Goal: Task Accomplishment & Management: Manage account settings

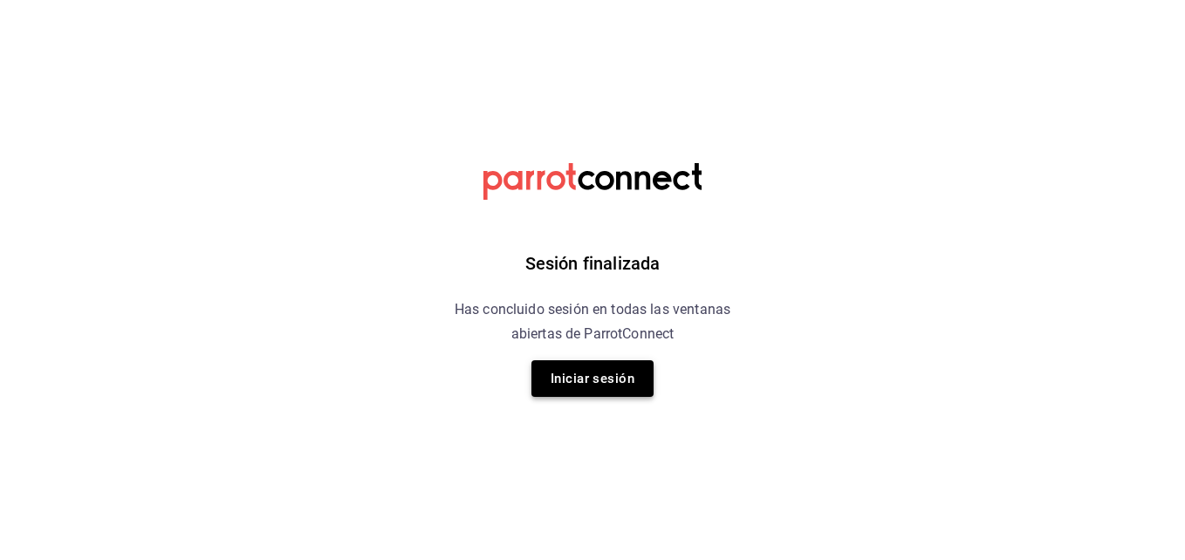
click at [553, 375] on button "Iniciar sesión" at bounding box center [592, 378] width 122 height 37
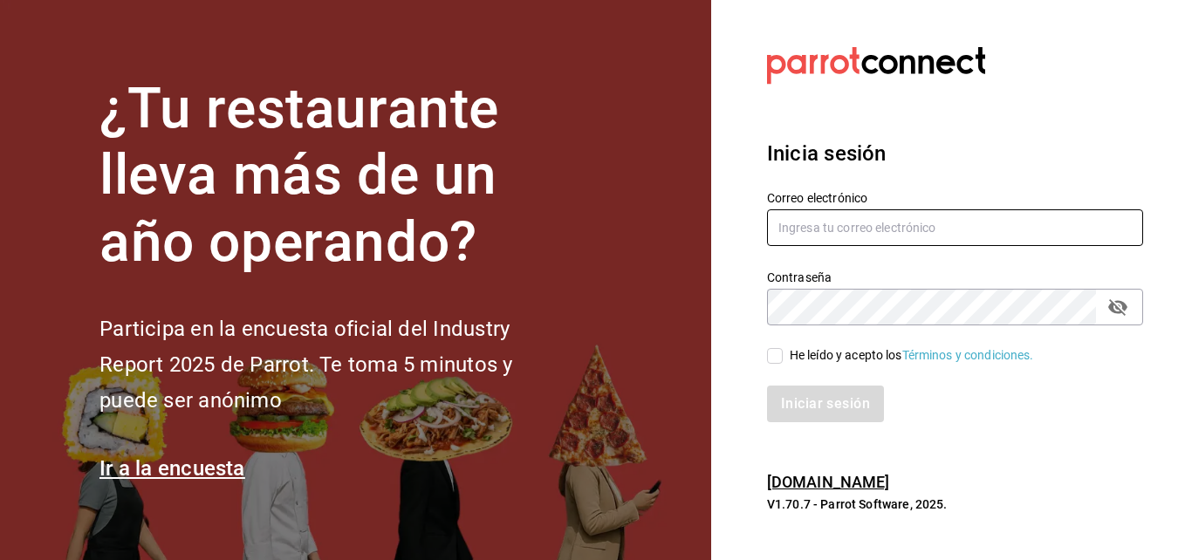
click at [972, 223] on input "text" at bounding box center [955, 227] width 376 height 37
type input "[EMAIL_ADDRESS][DOMAIN_NAME]"
click at [932, 326] on div "He leído y acepto los Términos y condiciones." at bounding box center [944, 346] width 397 height 40
click at [778, 357] on input "He leído y acepto los Términos y condiciones." at bounding box center [775, 356] width 16 height 16
checkbox input "true"
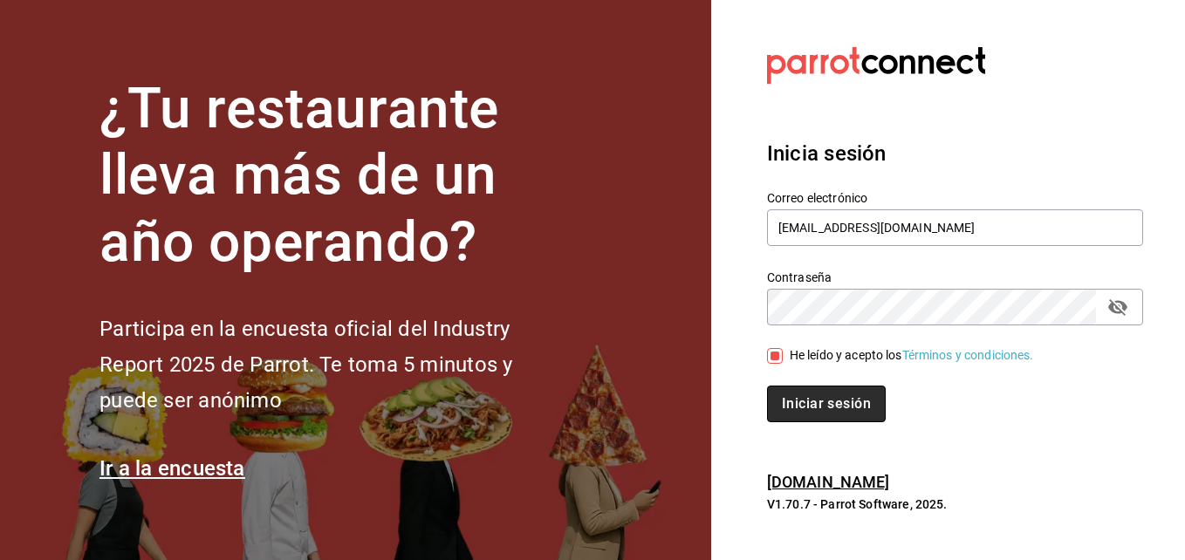
click at [806, 404] on button "Iniciar sesión" at bounding box center [826, 404] width 119 height 37
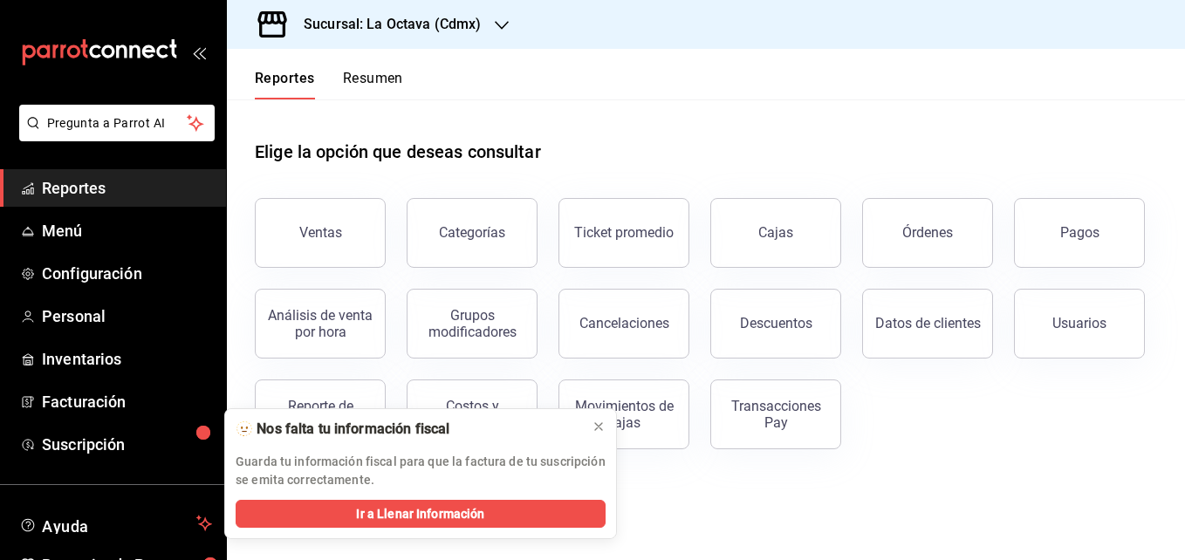
click at [991, 79] on header "Reportes Resumen" at bounding box center [706, 74] width 958 height 51
click at [599, 425] on icon at bounding box center [599, 427] width 14 height 14
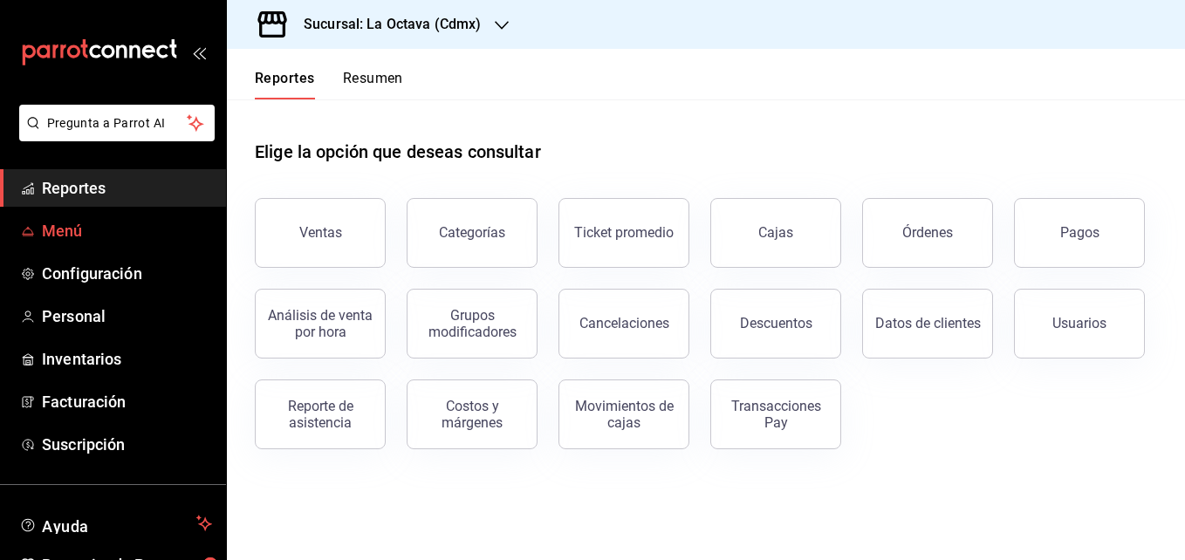
click at [108, 233] on span "Menú" at bounding box center [127, 231] width 170 height 24
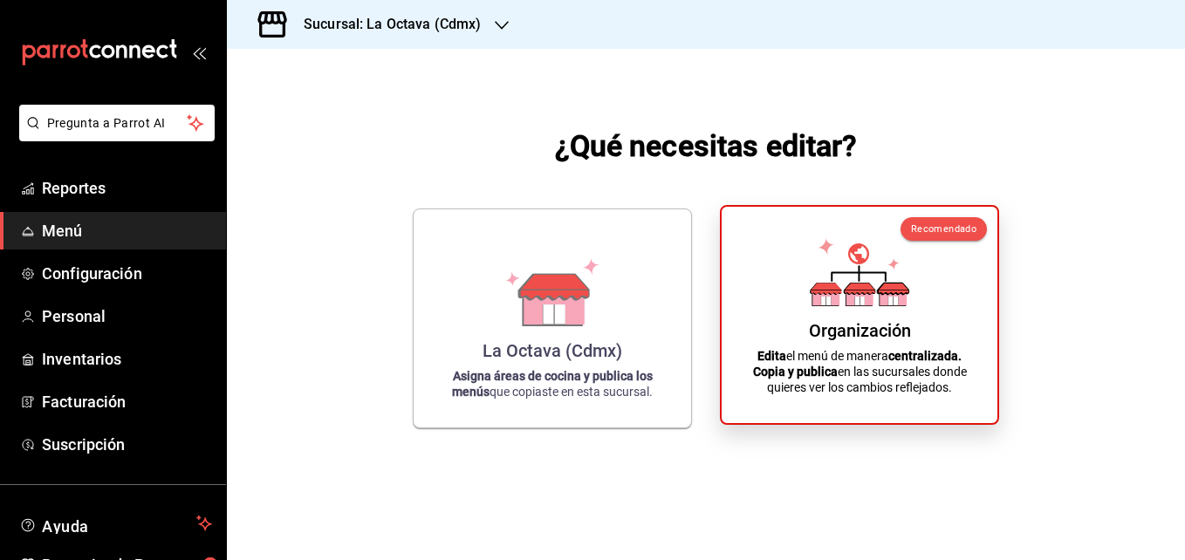
click at [778, 314] on div "Organización Edita el menú de manera centralizada. Copia y publica en las sucur…" at bounding box center [860, 315] width 234 height 189
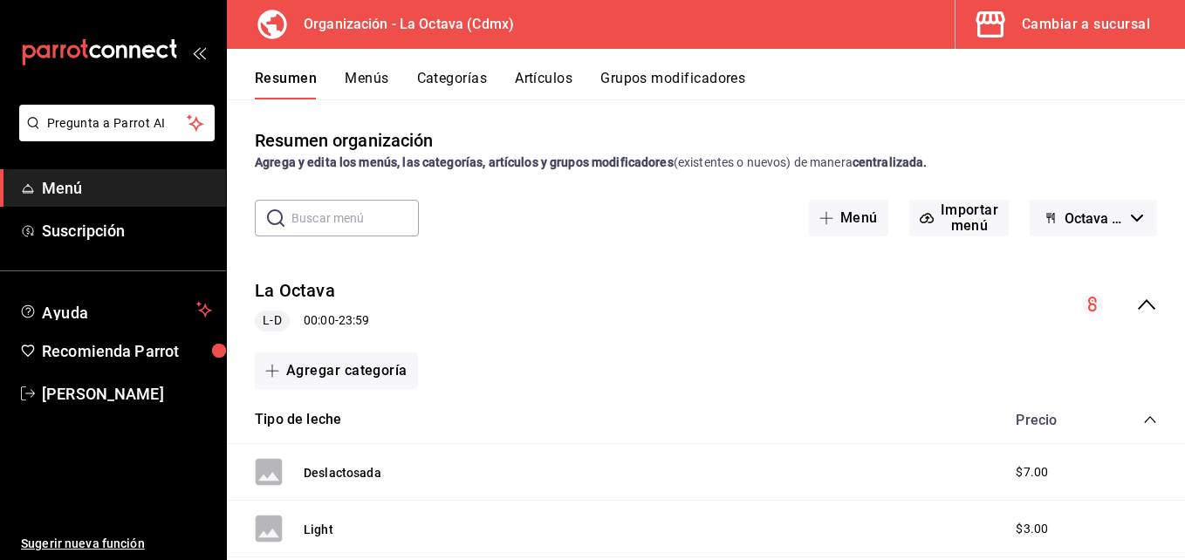
click at [632, 67] on div "Resumen Menús Categorías Artículos Grupos modificadores" at bounding box center [706, 74] width 958 height 51
click at [638, 80] on button "Grupos modificadores" at bounding box center [672, 85] width 145 height 30
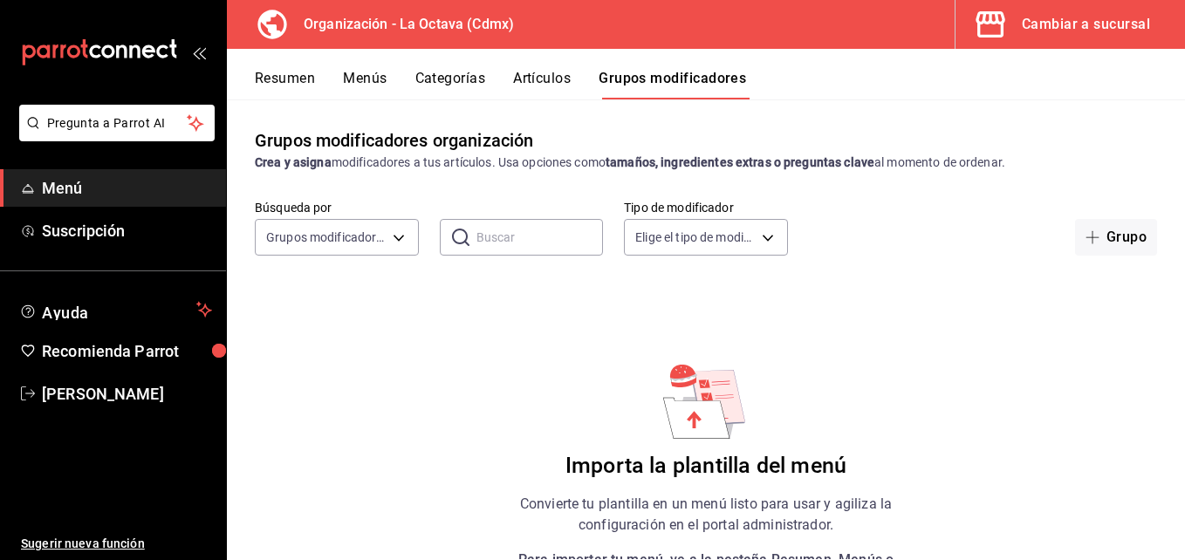
click at [559, 78] on button "Artículos" at bounding box center [542, 85] width 58 height 30
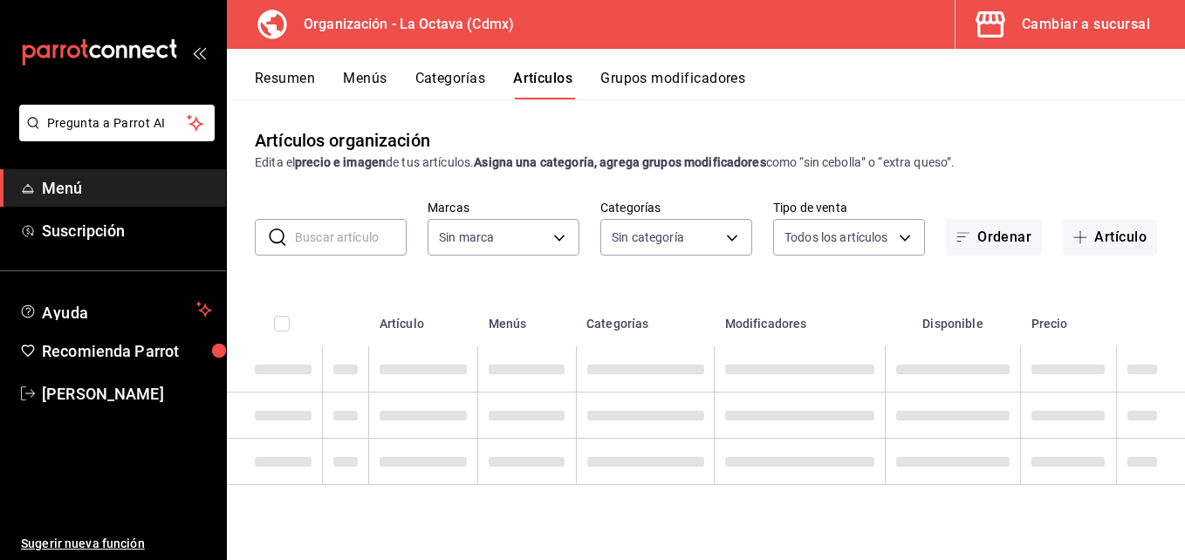
type input "feb42977-5342-4e53-8963-ece3dd56ab32"
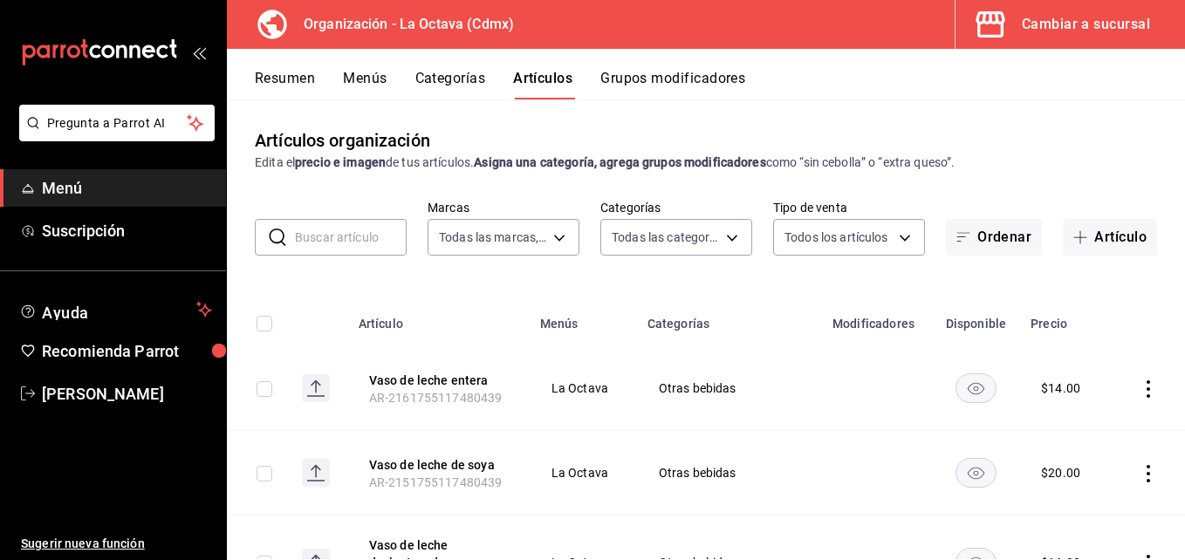
type input "ea99fa30-02d9-4fde-b5ff-c268b88070db,cd08528f-5d76-4289-be9a-c8af16917141,2c64e…"
click at [1088, 241] on button "Artículo" at bounding box center [1110, 237] width 94 height 37
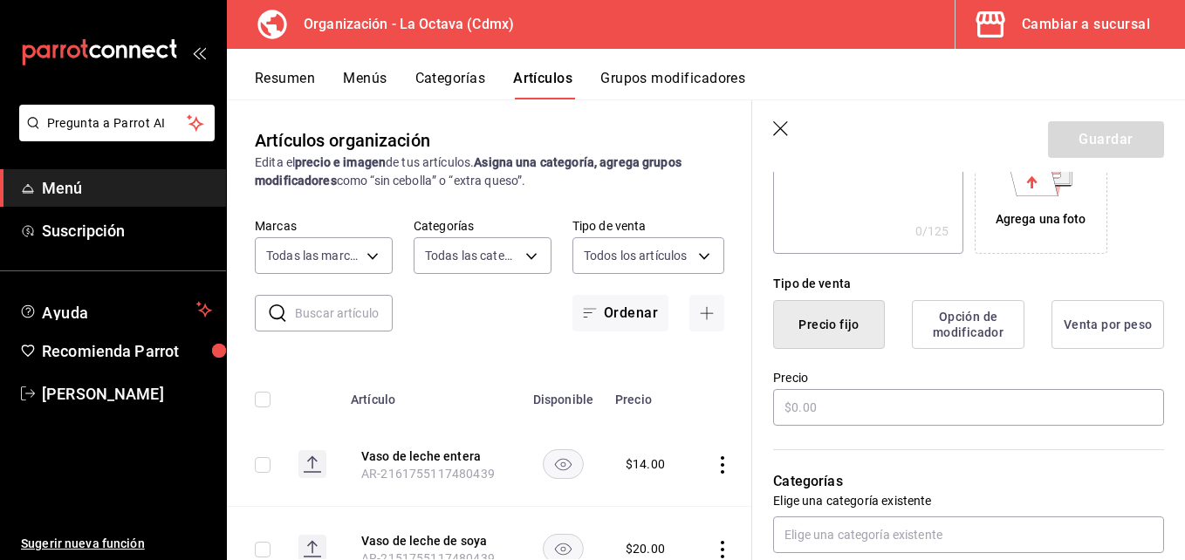
scroll to position [372, 0]
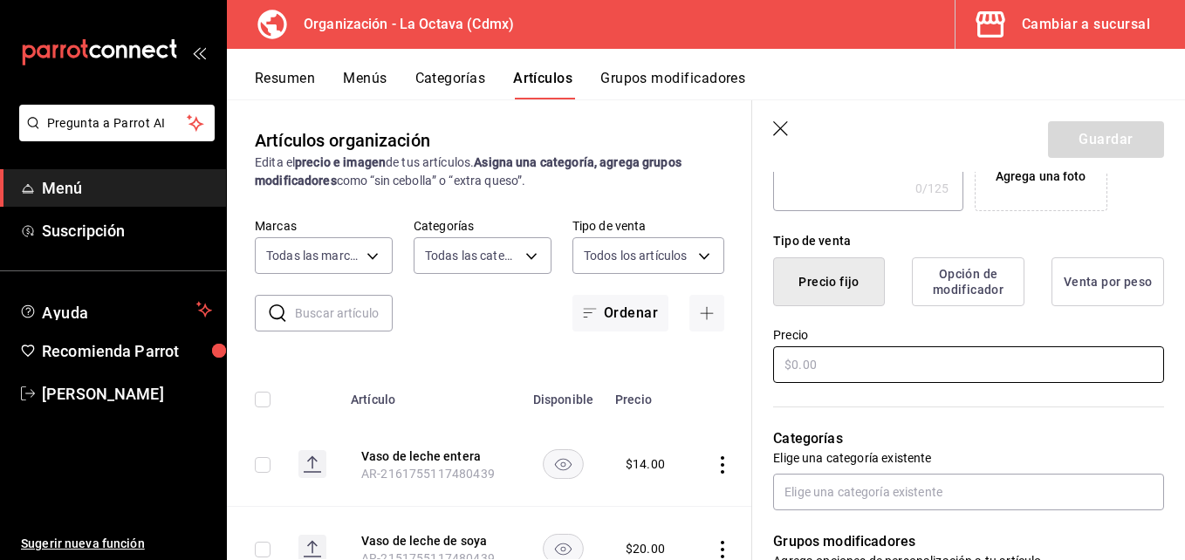
type input "Pan de Muerto"
click at [888, 371] on input "text" at bounding box center [968, 364] width 391 height 37
type input "$35.00"
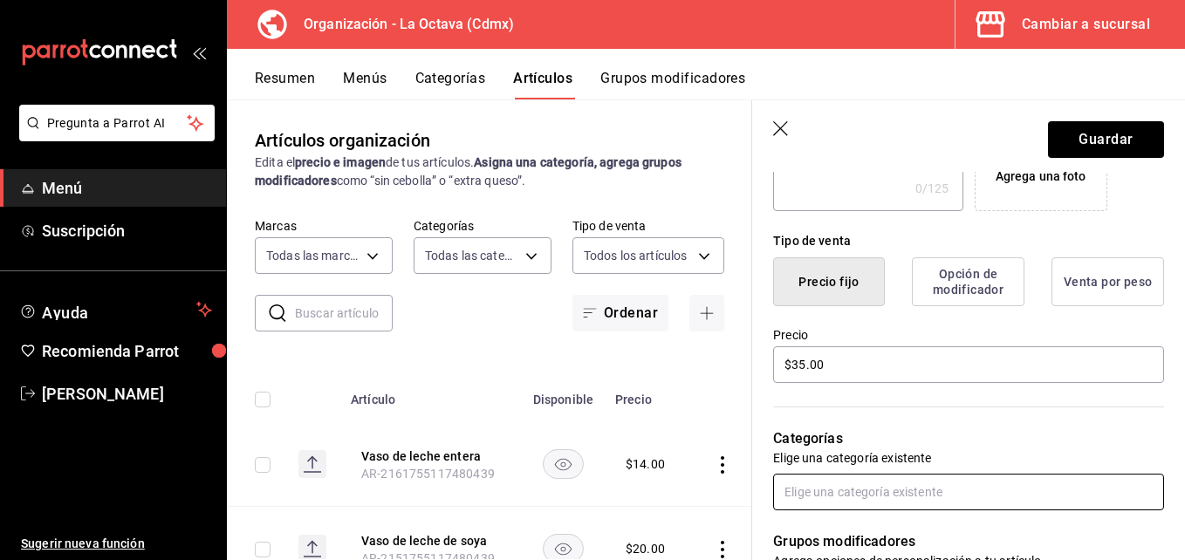
click at [889, 486] on input "text" at bounding box center [968, 492] width 391 height 37
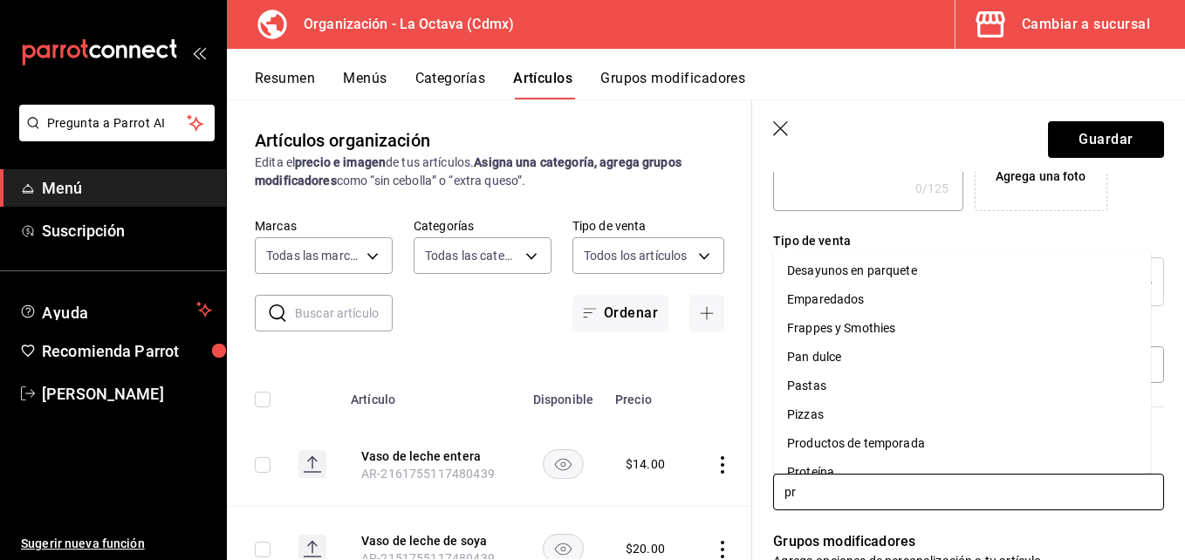
type input "pro"
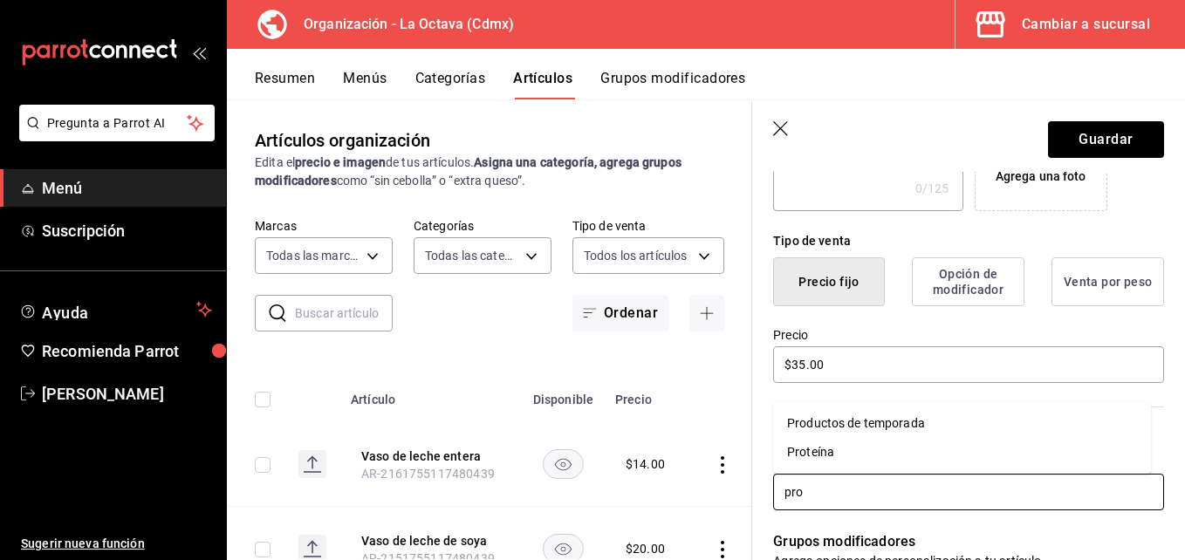
click at [871, 415] on li "Productos de temporada" at bounding box center [962, 423] width 378 height 29
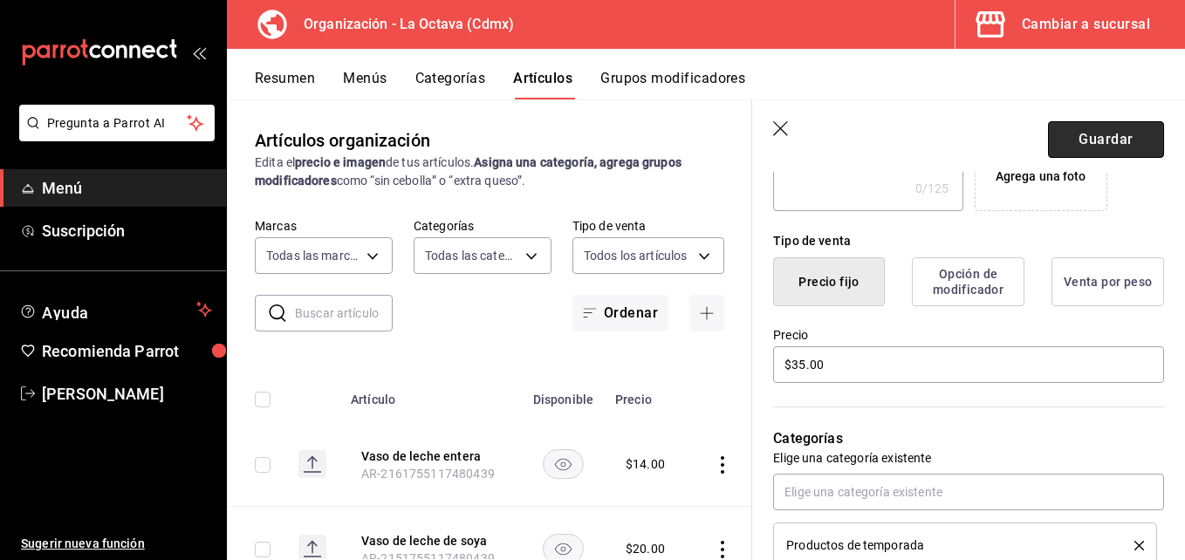
click at [1115, 147] on button "Guardar" at bounding box center [1106, 139] width 116 height 37
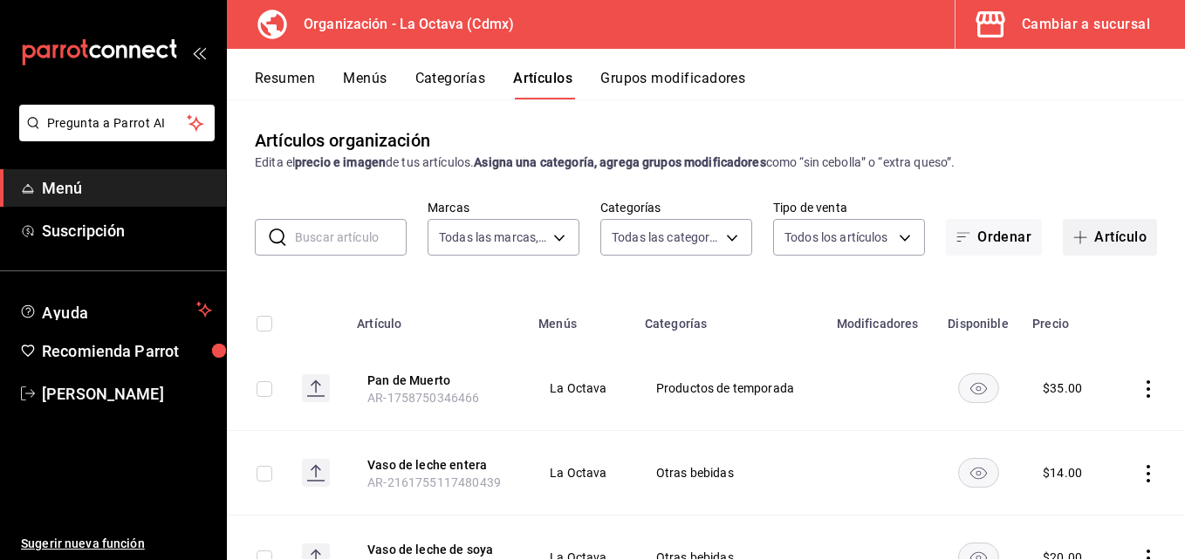
click at [1093, 243] on button "Artículo" at bounding box center [1110, 237] width 94 height 37
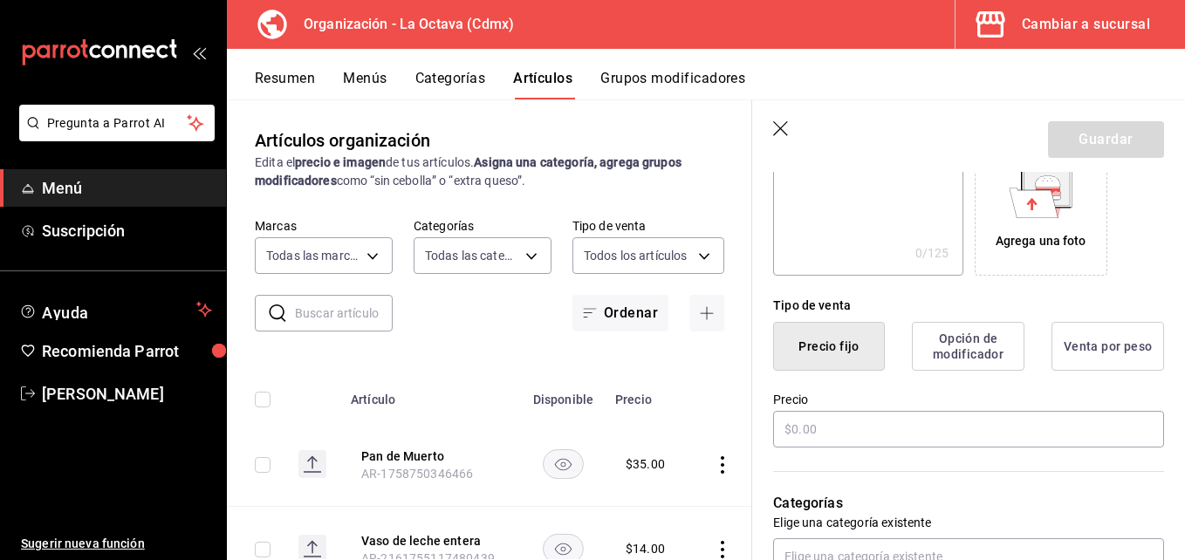
scroll to position [337, 0]
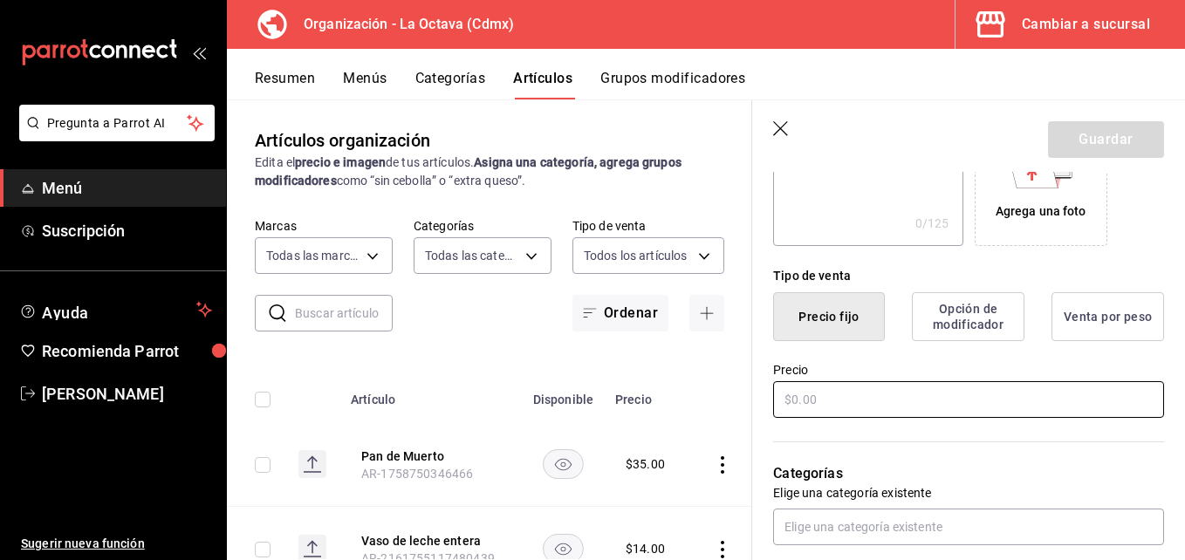
type input "Pan de Muerto Cenizas"
click at [798, 401] on input "text" at bounding box center [968, 399] width 391 height 37
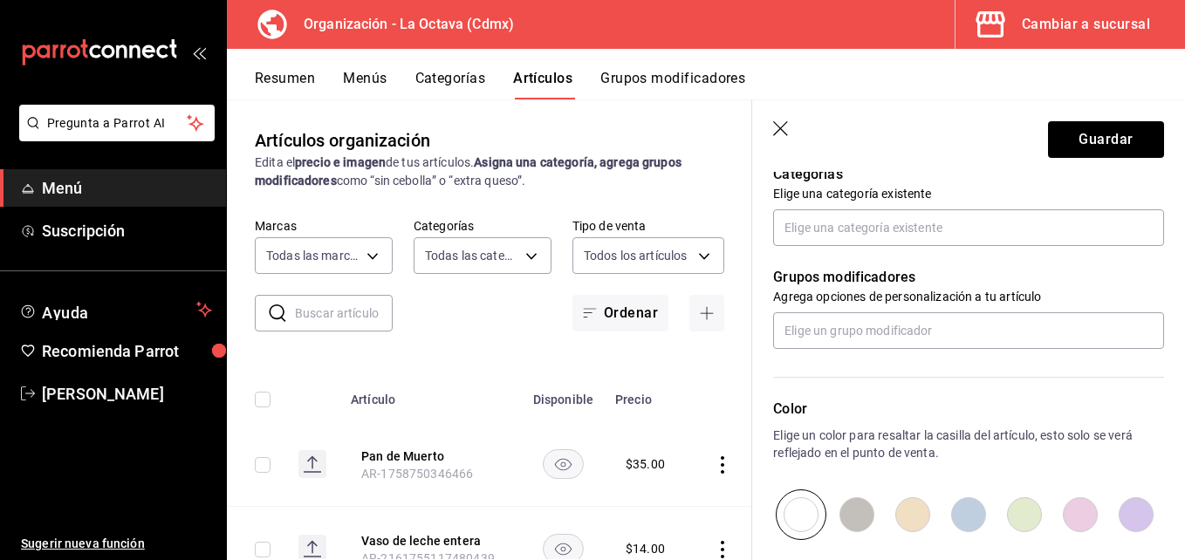
scroll to position [622, 0]
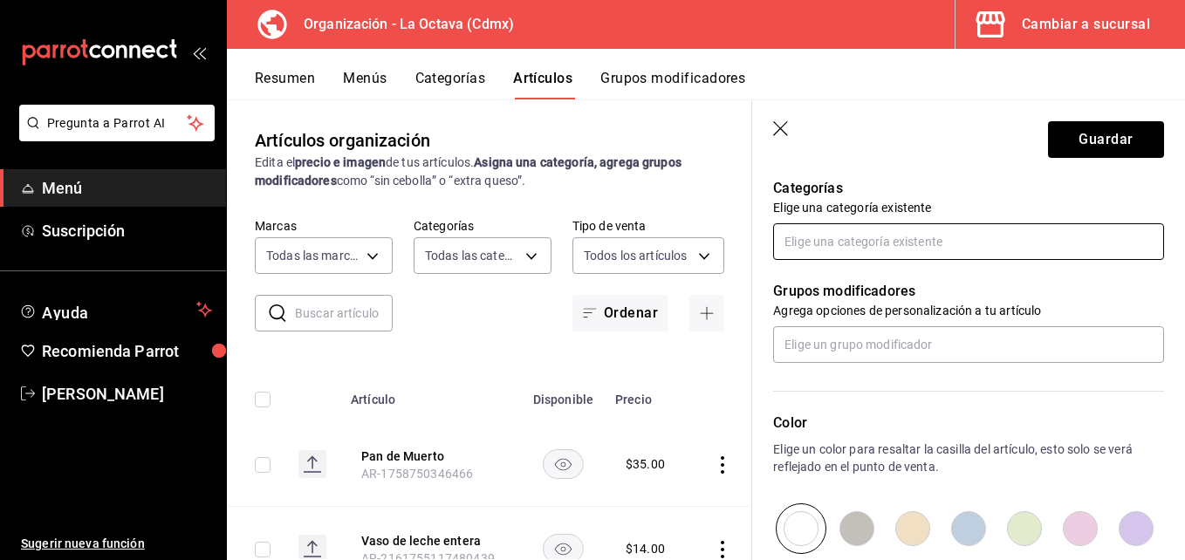
type input "$40.00"
click at [980, 244] on input "text" at bounding box center [968, 241] width 391 height 37
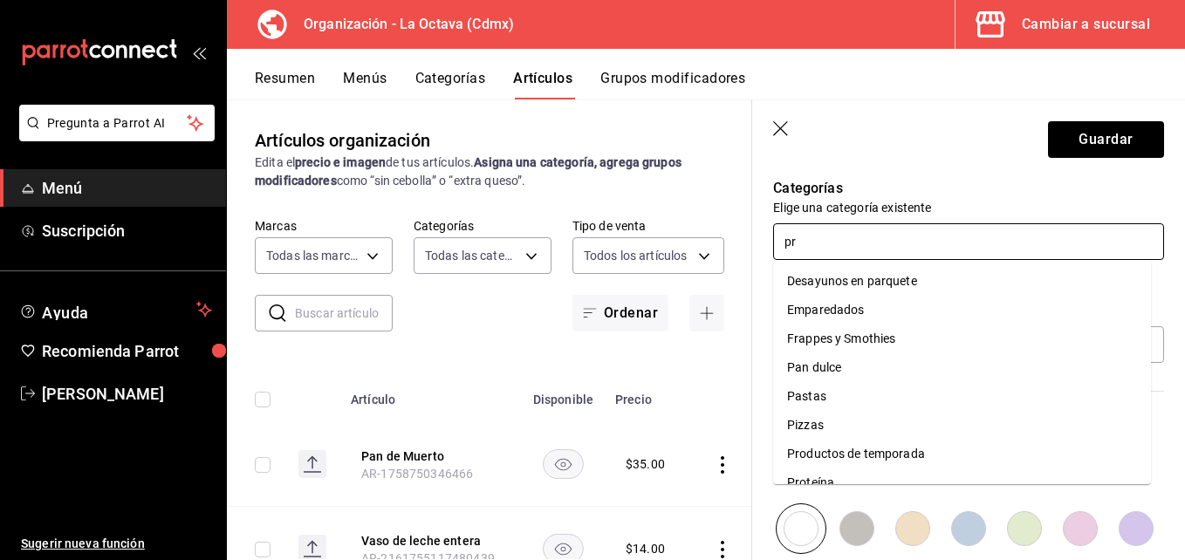
type input "pro"
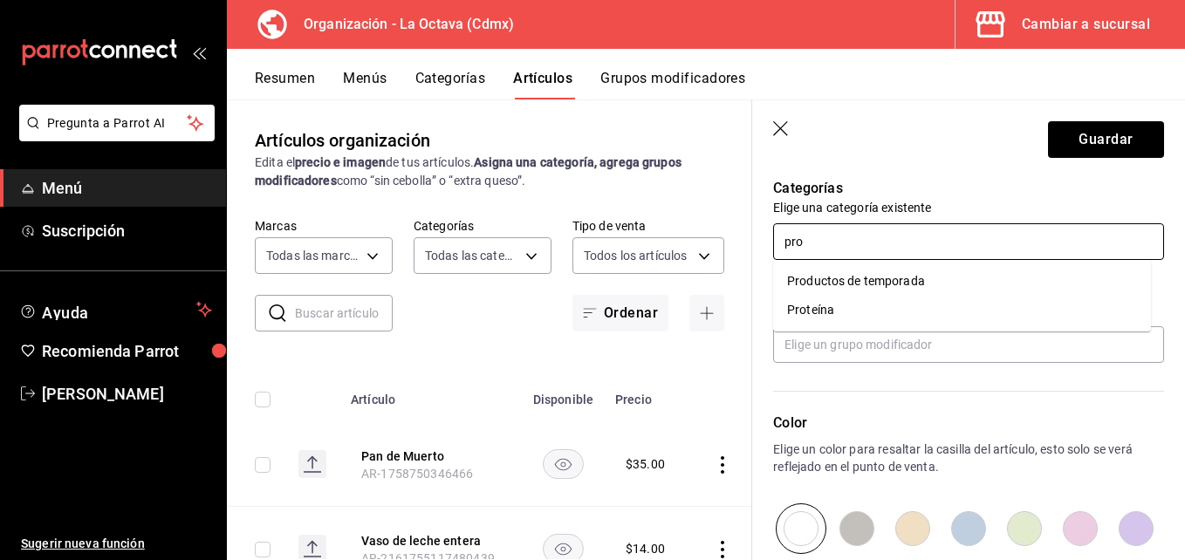
click at [942, 284] on li "Productos de temporada" at bounding box center [962, 281] width 378 height 29
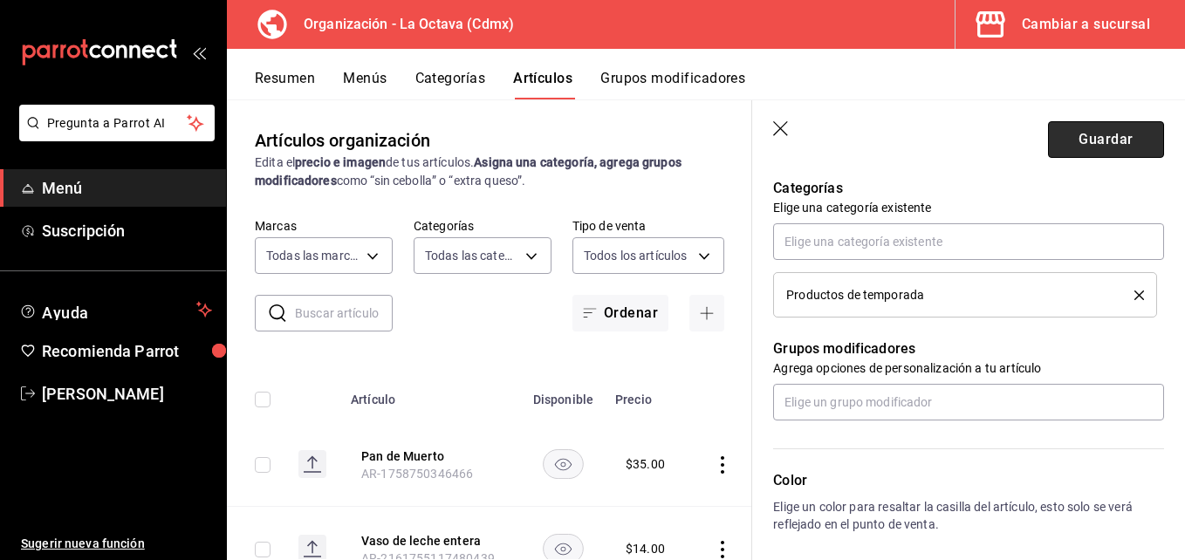
click at [1082, 144] on button "Guardar" at bounding box center [1106, 139] width 116 height 37
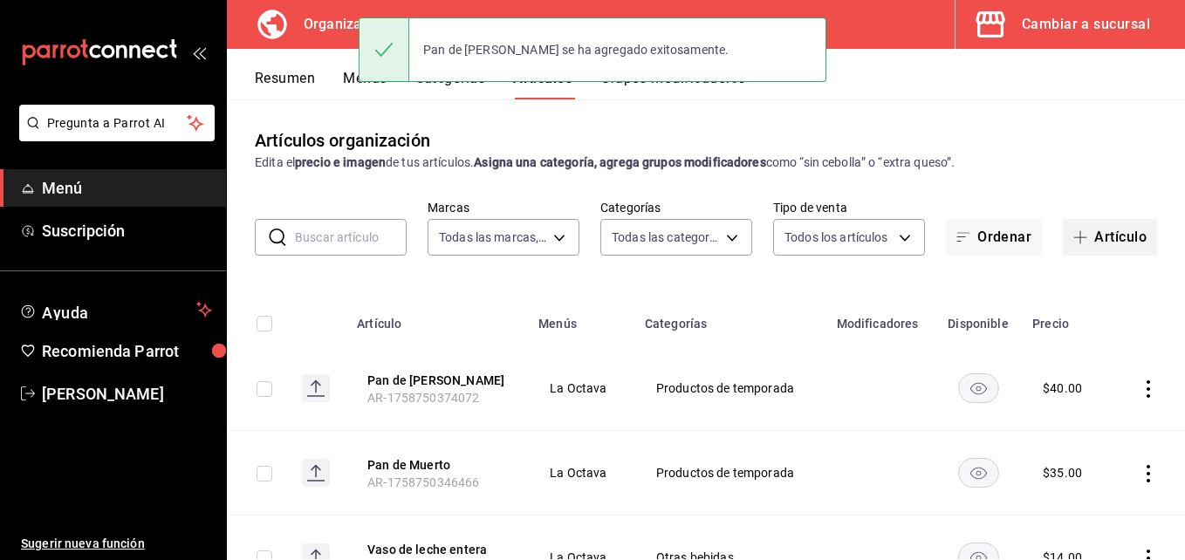
click at [1103, 236] on button "Artículo" at bounding box center [1110, 237] width 94 height 37
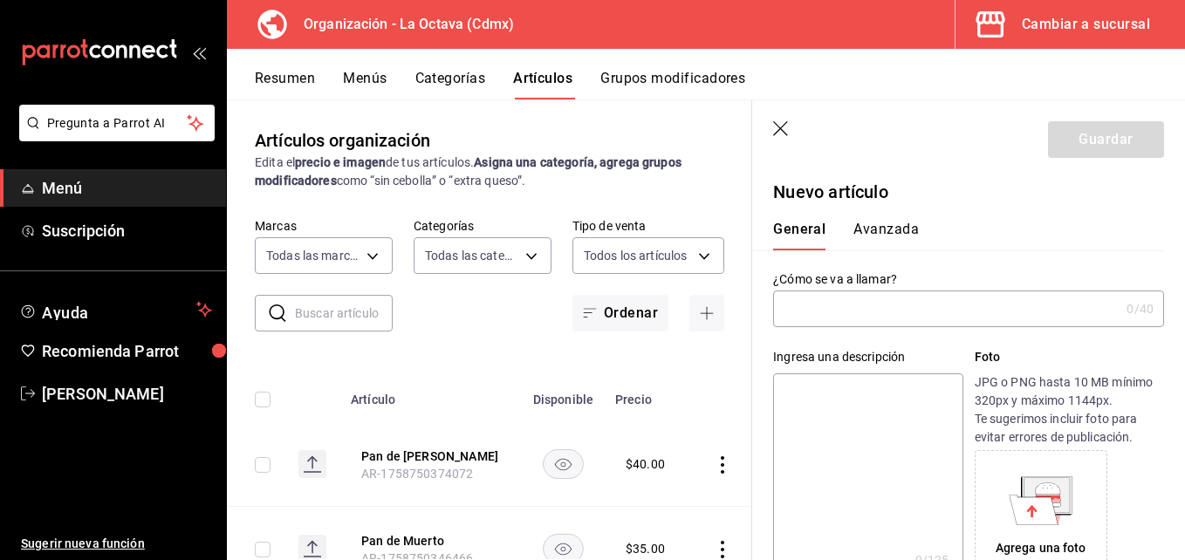
type input "AR-1758750403375"
click at [880, 302] on input "text" at bounding box center [946, 308] width 346 height 35
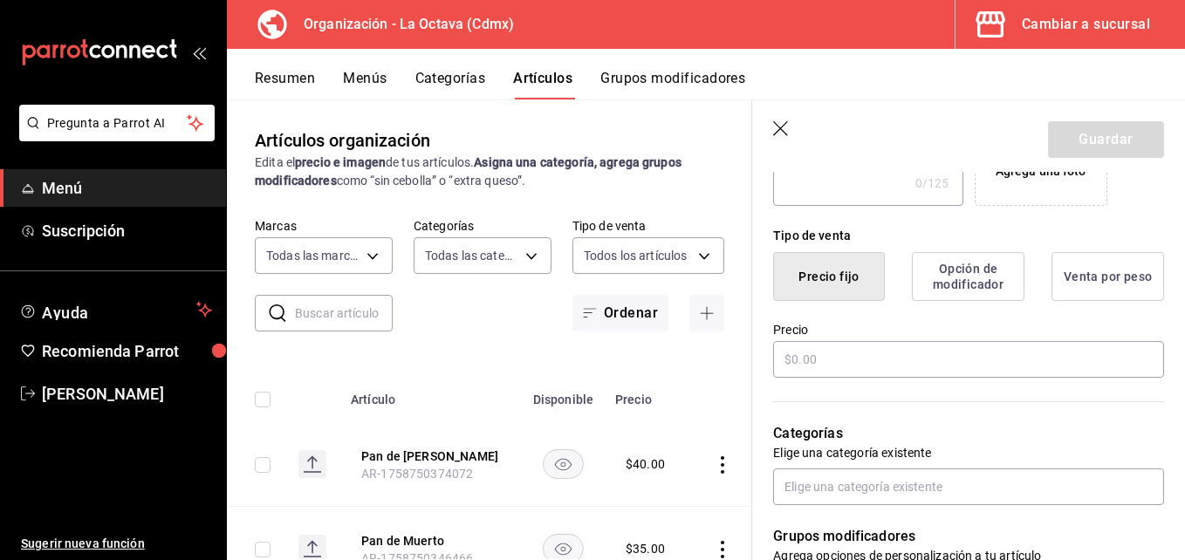
scroll to position [404, 0]
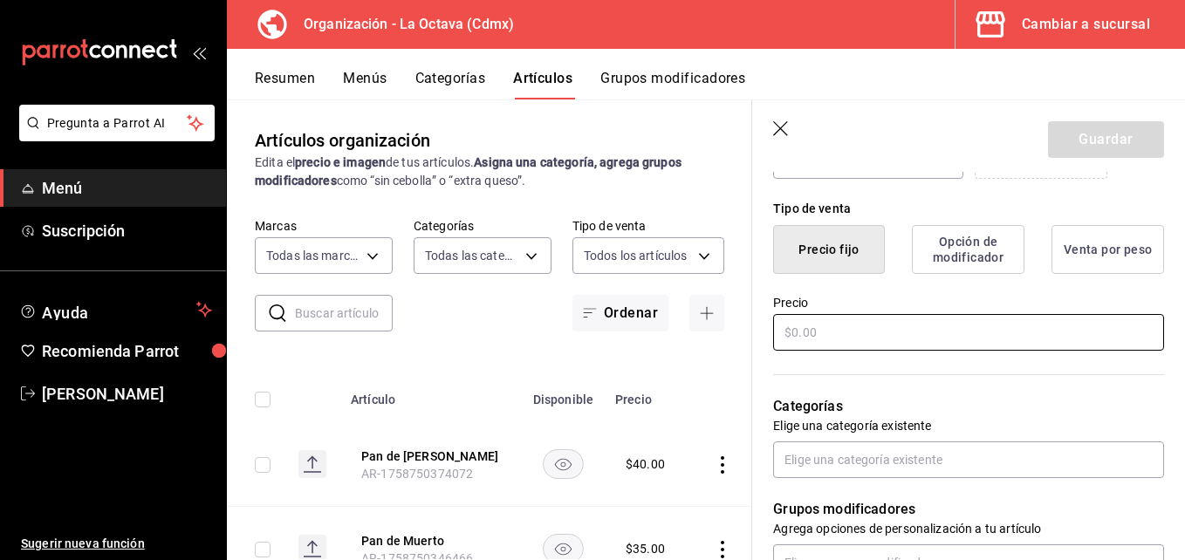
type input "Pan de Muerto Mazapan"
click at [916, 333] on input "text" at bounding box center [968, 332] width 391 height 37
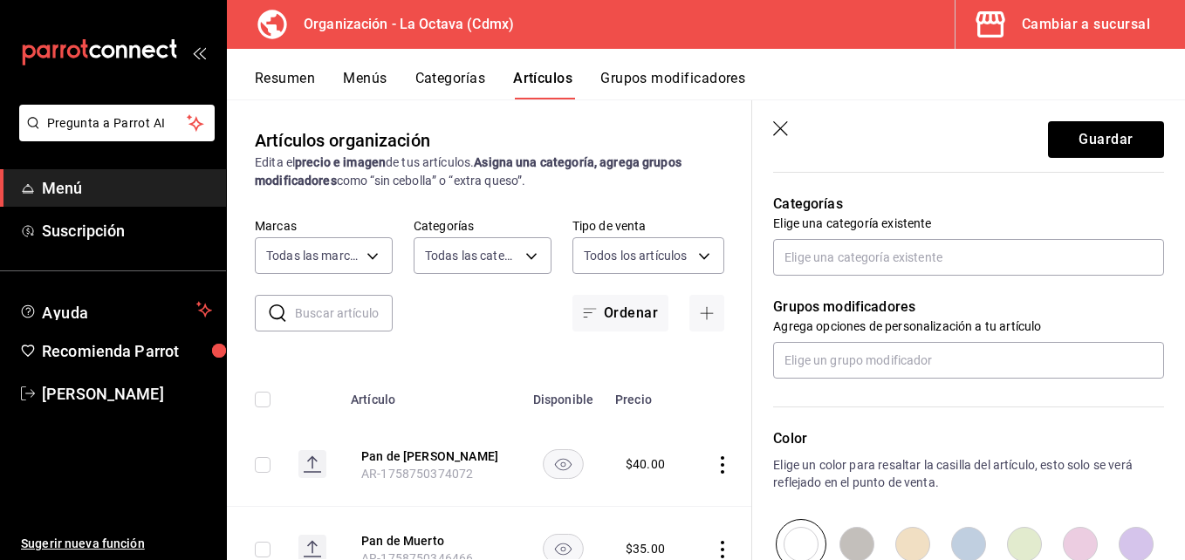
scroll to position [604, 0]
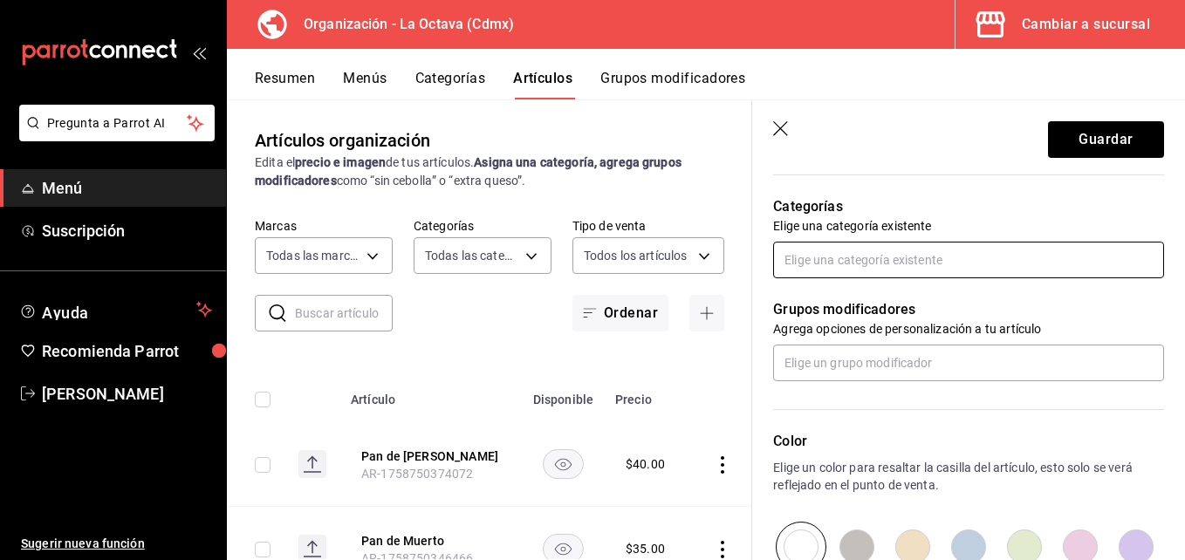
type input "$42.00"
click at [997, 257] on input "text" at bounding box center [968, 260] width 391 height 37
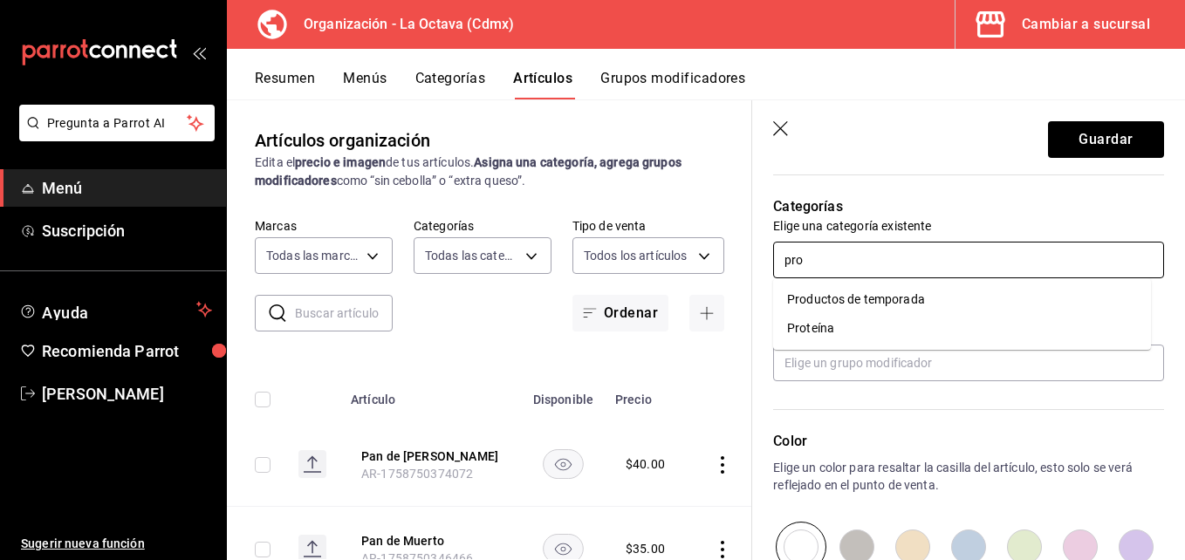
type input "prod"
click at [970, 298] on li "Productos de temporada" at bounding box center [962, 299] width 378 height 29
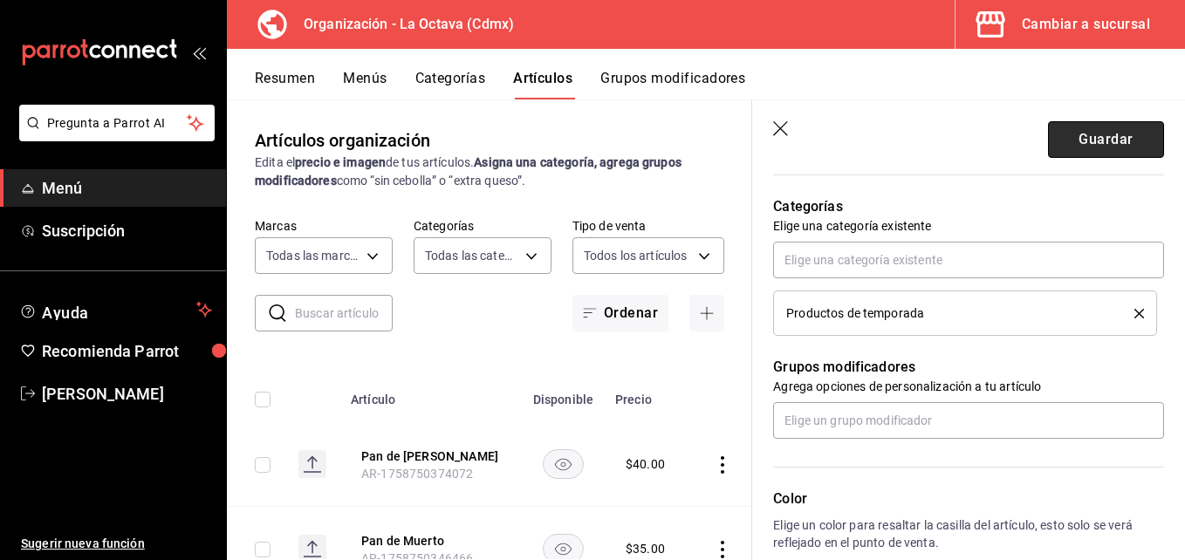
click at [1108, 141] on button "Guardar" at bounding box center [1106, 139] width 116 height 37
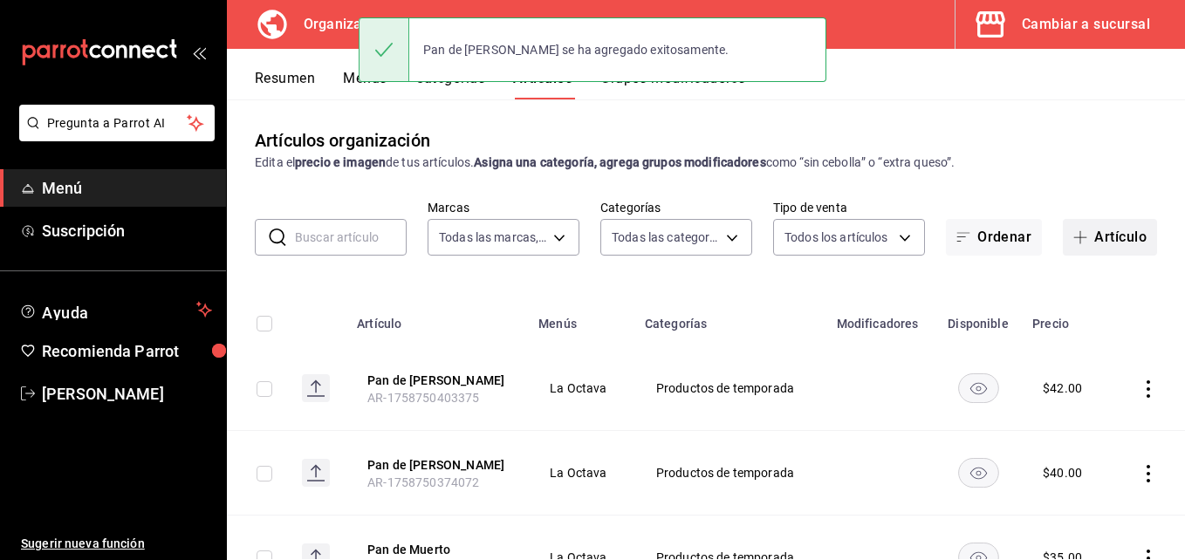
click at [1088, 240] on button "Artículo" at bounding box center [1110, 237] width 94 height 37
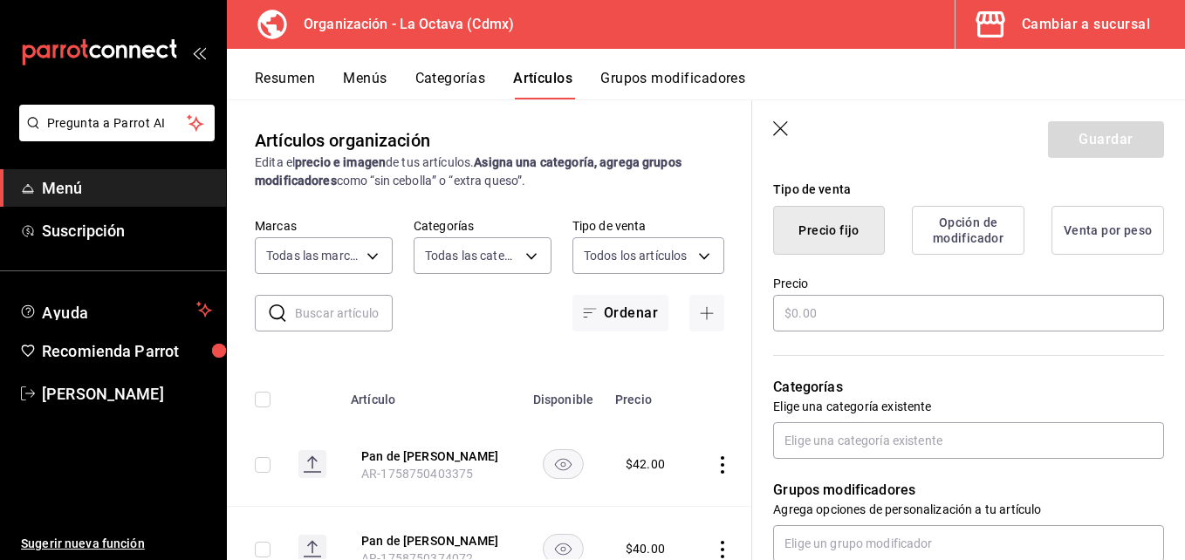
scroll to position [431, 0]
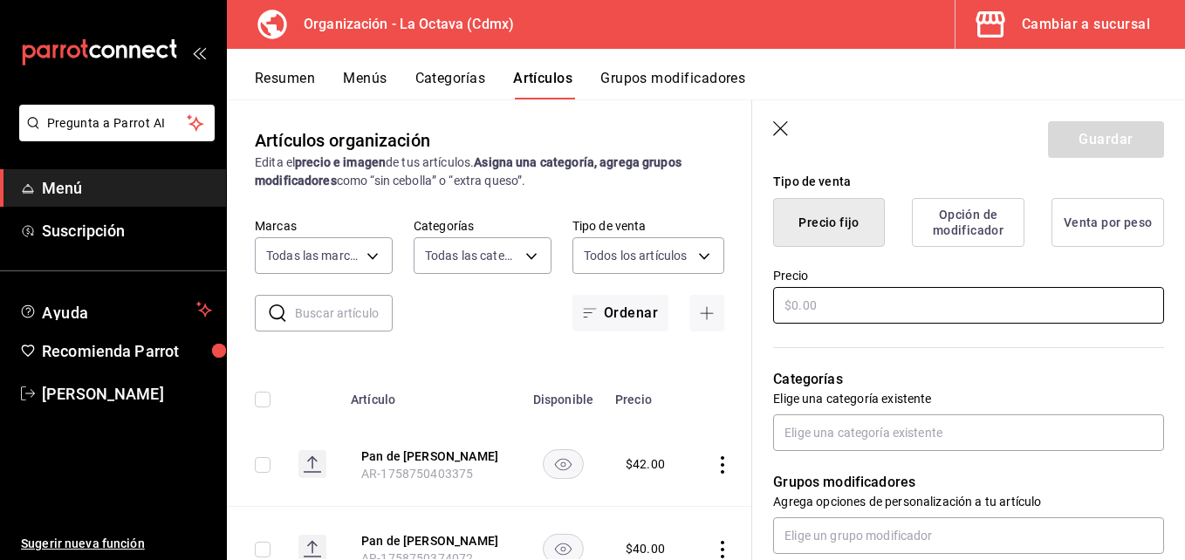
type input "Pan de Muerto Chocolate"
click at [895, 302] on input "text" at bounding box center [968, 305] width 391 height 37
type input "$50.00"
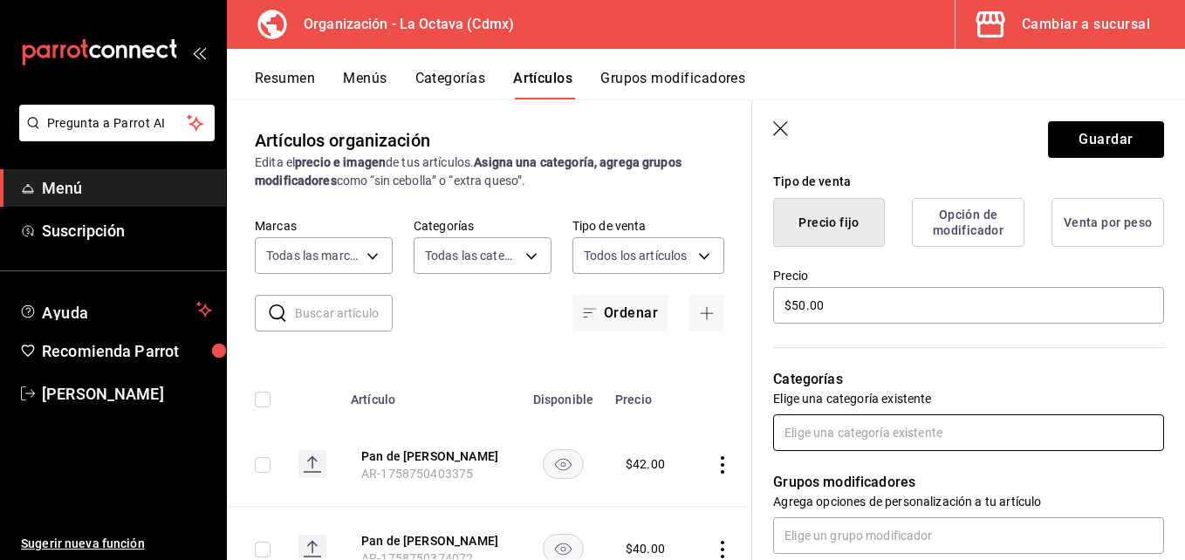
click at [881, 437] on input "text" at bounding box center [968, 433] width 391 height 37
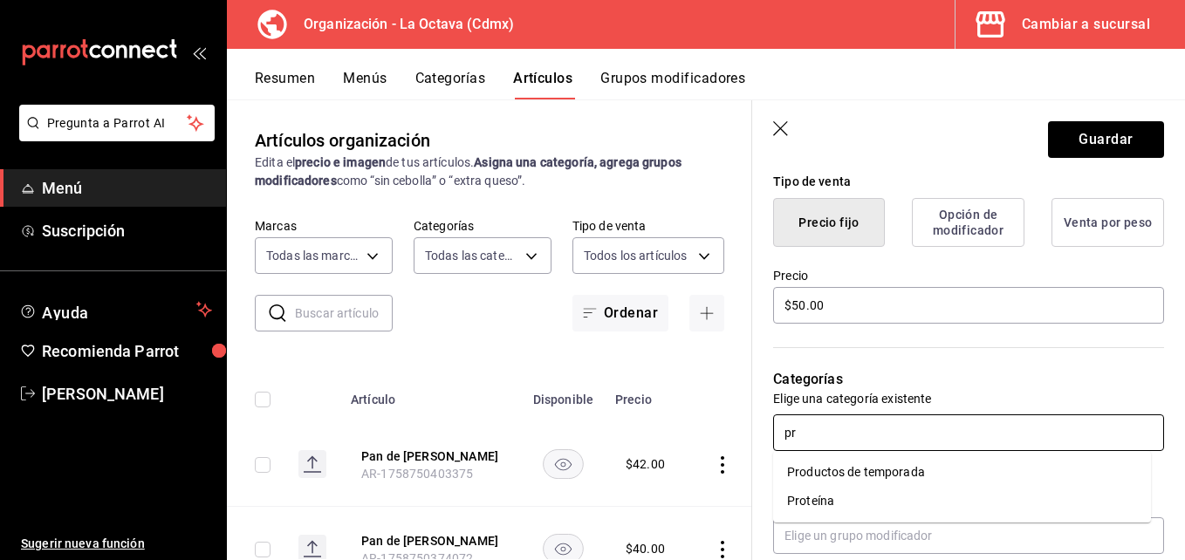
type input "pro"
click at [851, 474] on li "Productos de temporada" at bounding box center [962, 472] width 378 height 29
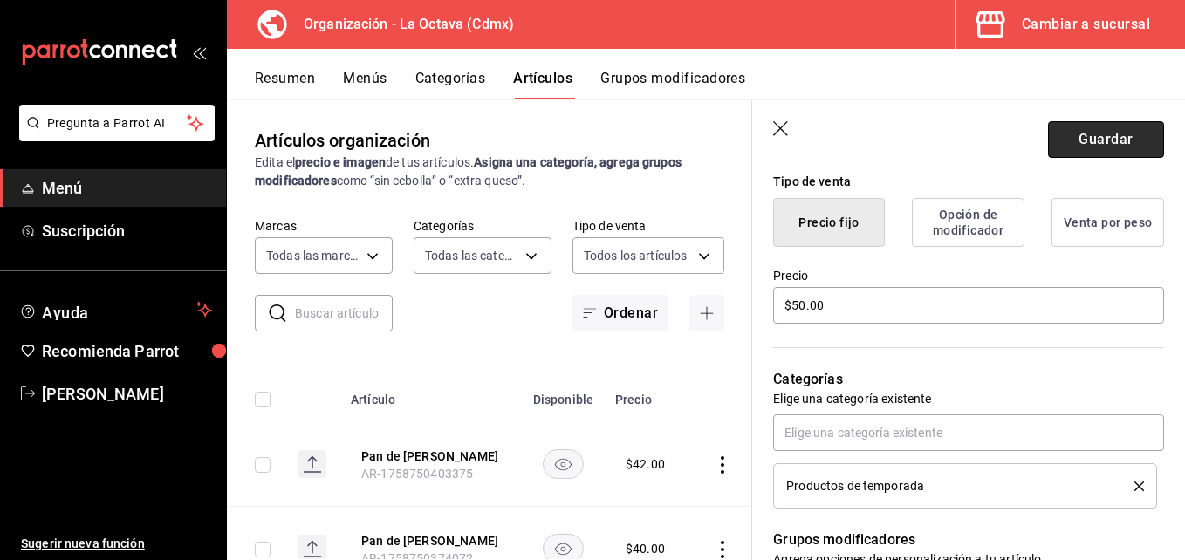
click at [1074, 139] on button "Guardar" at bounding box center [1106, 139] width 116 height 37
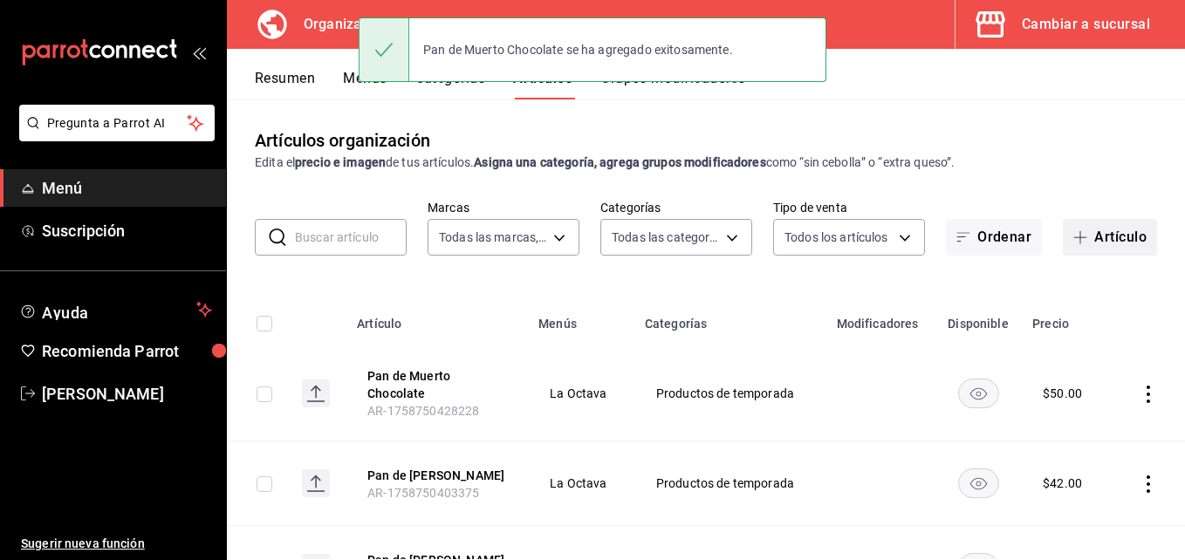
click at [1114, 233] on button "Artículo" at bounding box center [1110, 237] width 94 height 37
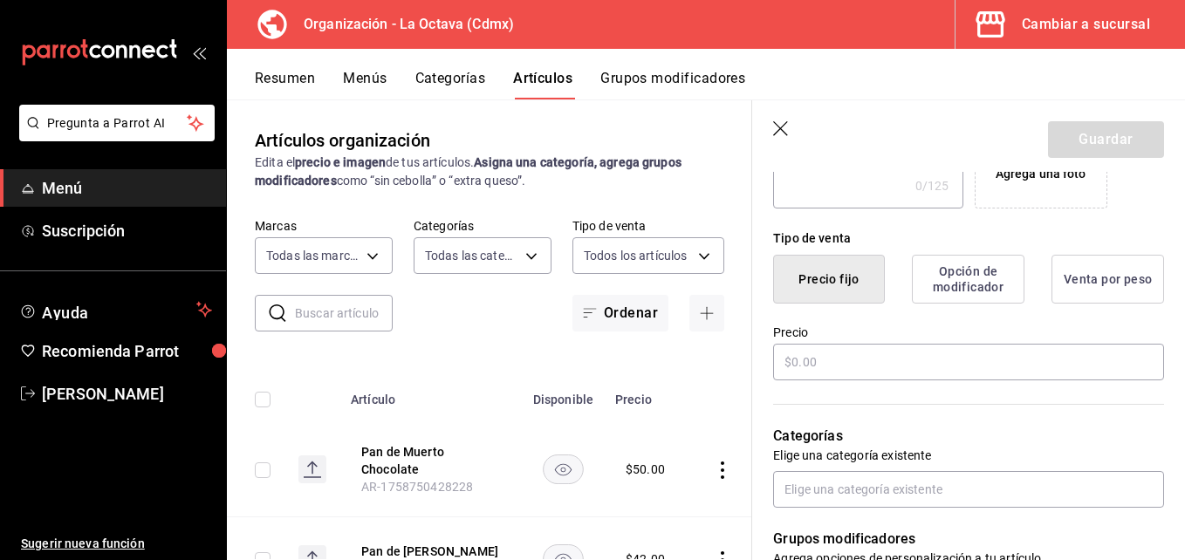
scroll to position [396, 0]
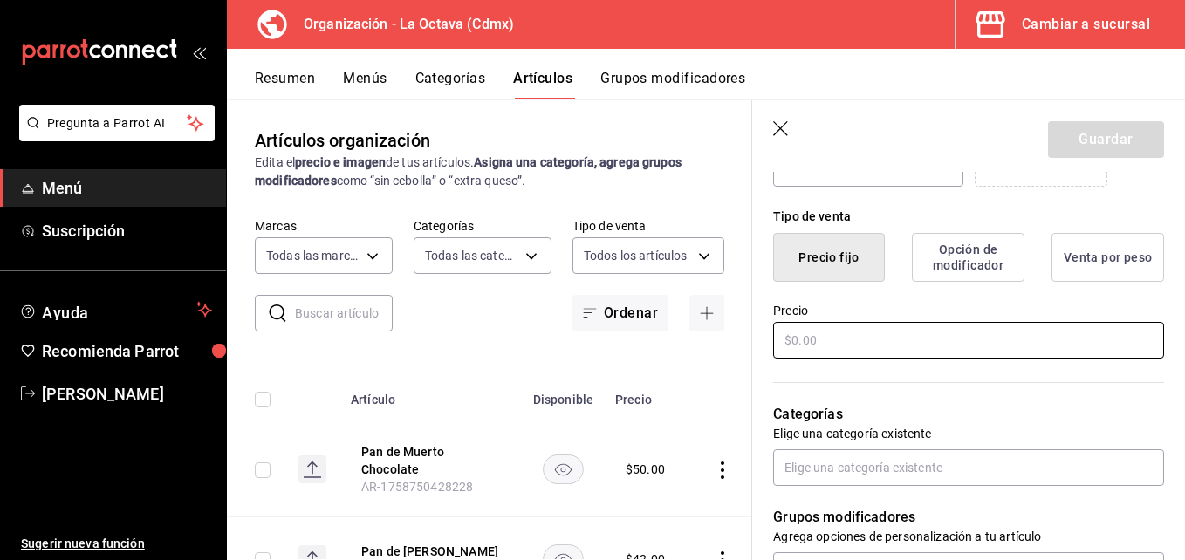
type input "Pan de Muerto Camote"
click at [964, 340] on input "text" at bounding box center [968, 340] width 391 height 37
type input "$42.00"
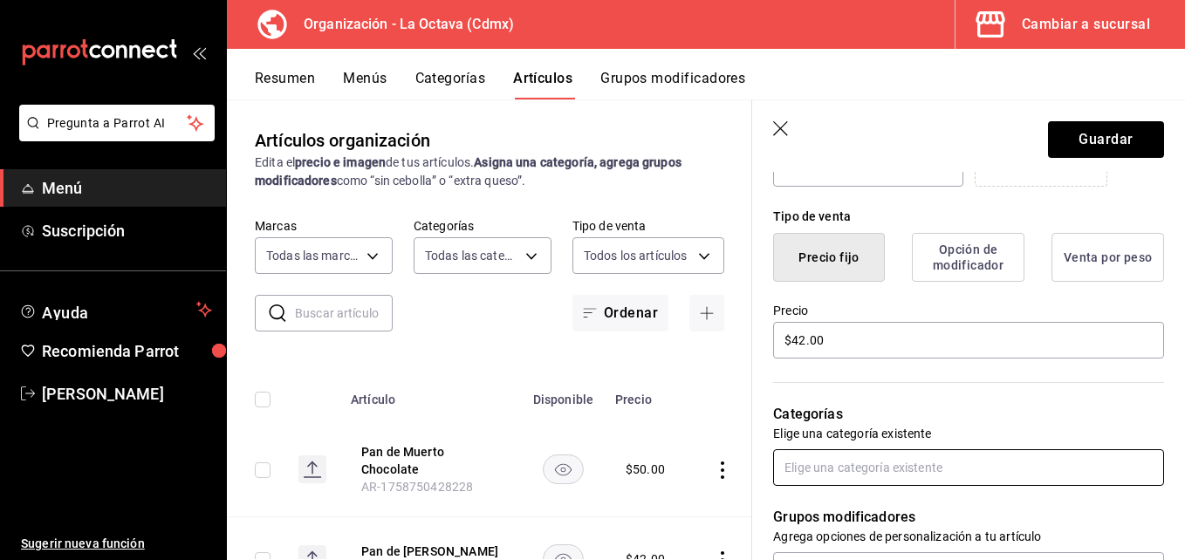
click at [925, 474] on input "text" at bounding box center [968, 467] width 391 height 37
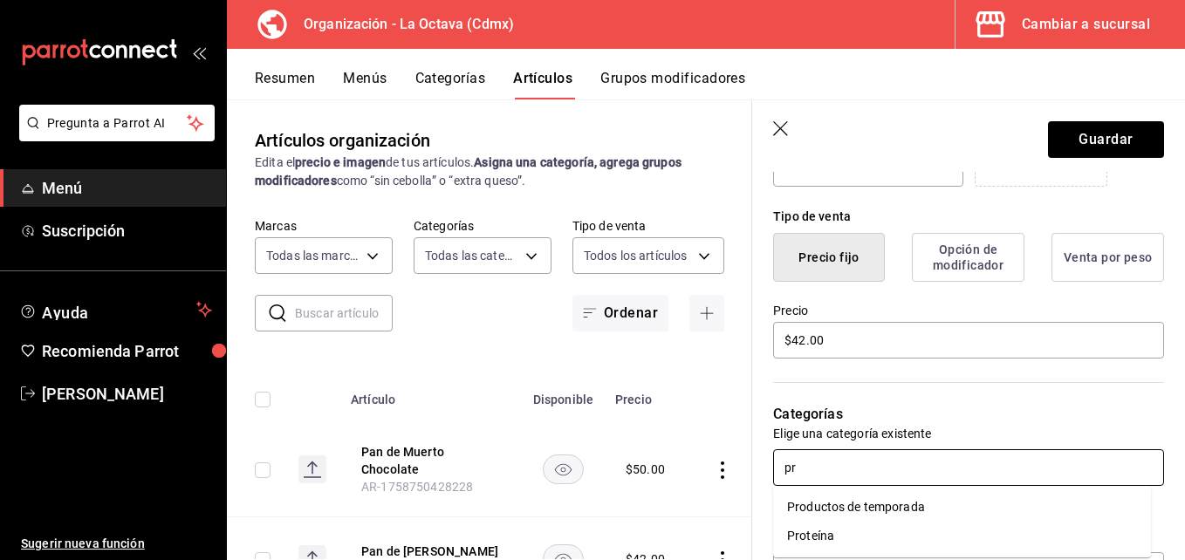
type input "pro"
click at [900, 501] on li "Productos de temporada" at bounding box center [962, 507] width 378 height 29
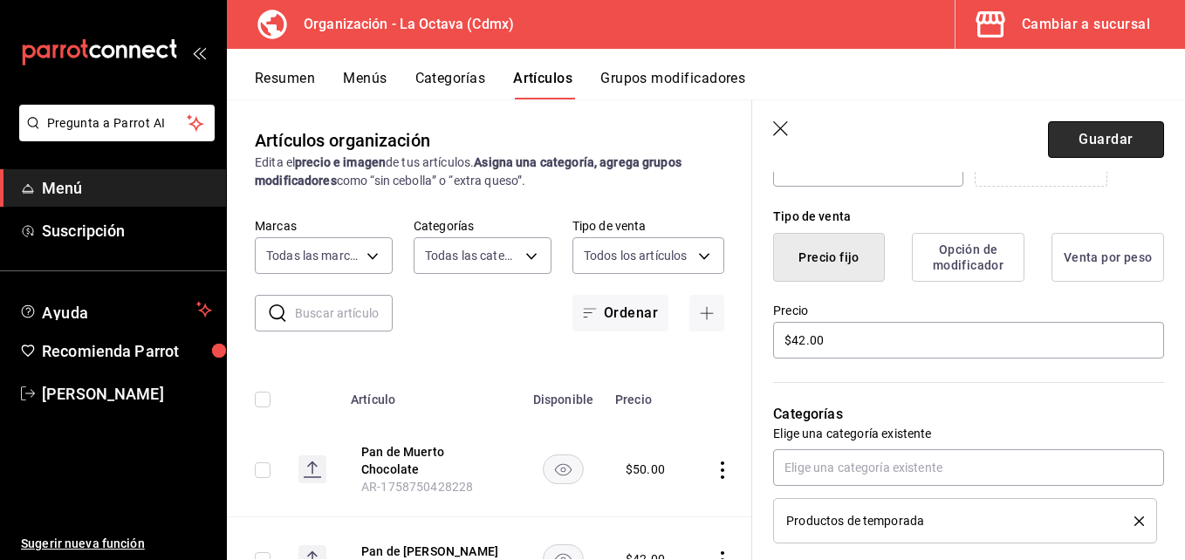
click at [1067, 127] on button "Guardar" at bounding box center [1106, 139] width 116 height 37
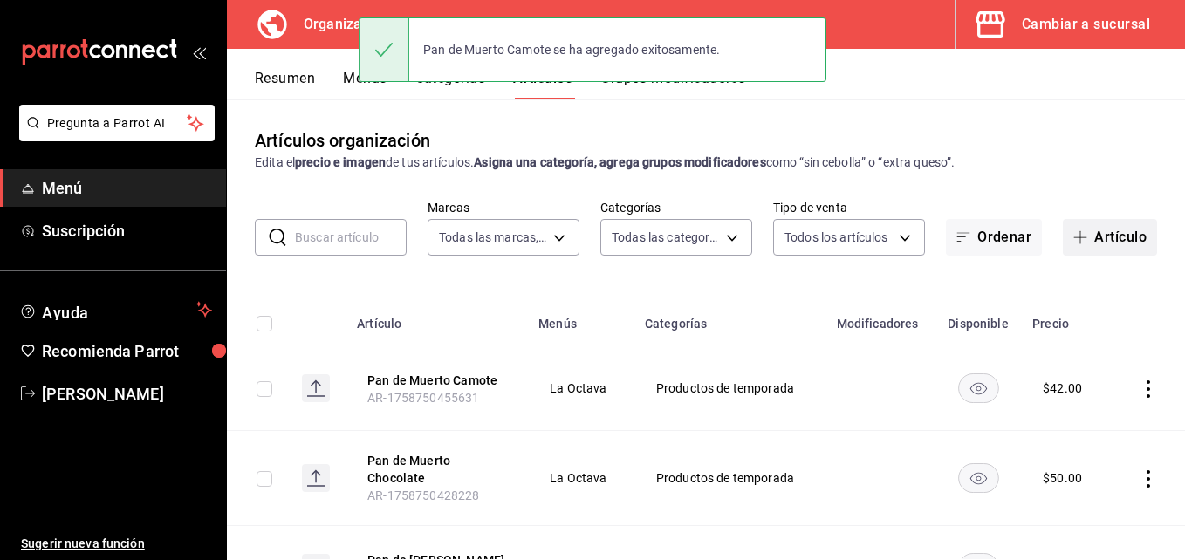
click at [1096, 237] on button "Artículo" at bounding box center [1110, 237] width 94 height 37
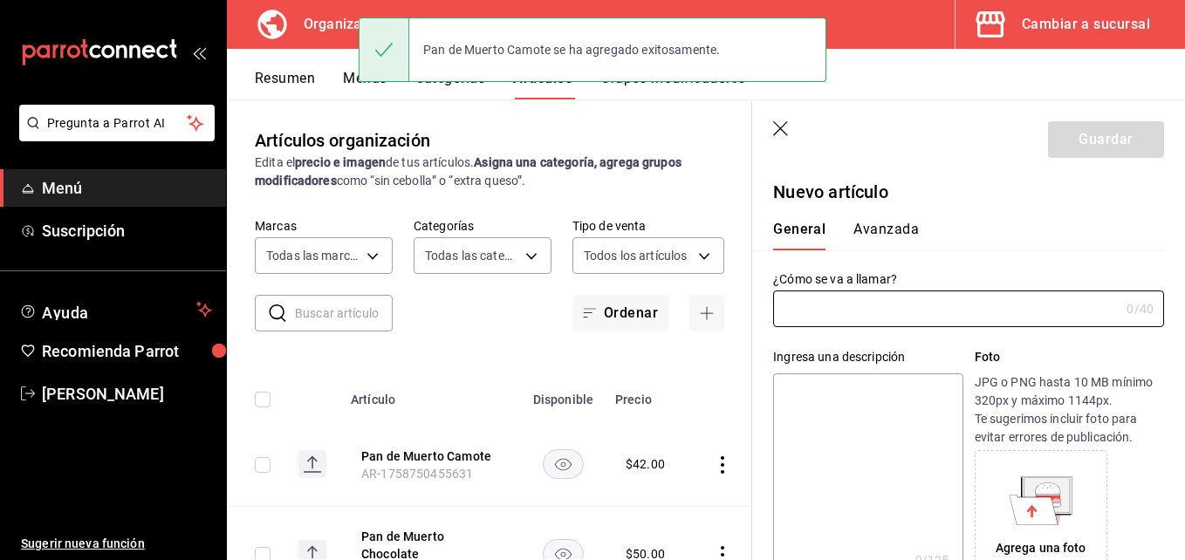
type input "AR-1758750481534"
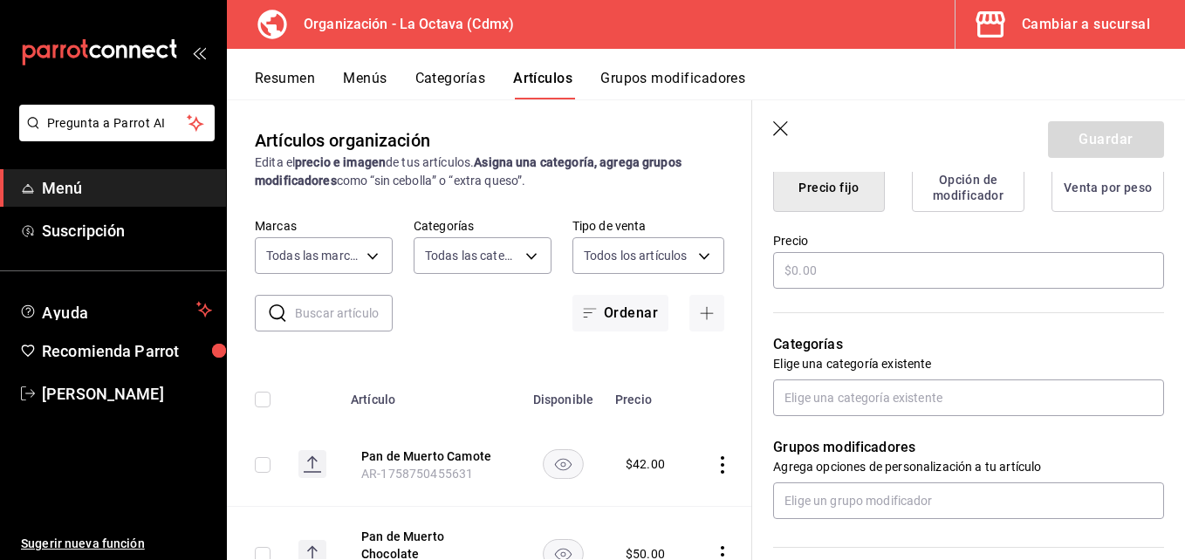
scroll to position [453, 0]
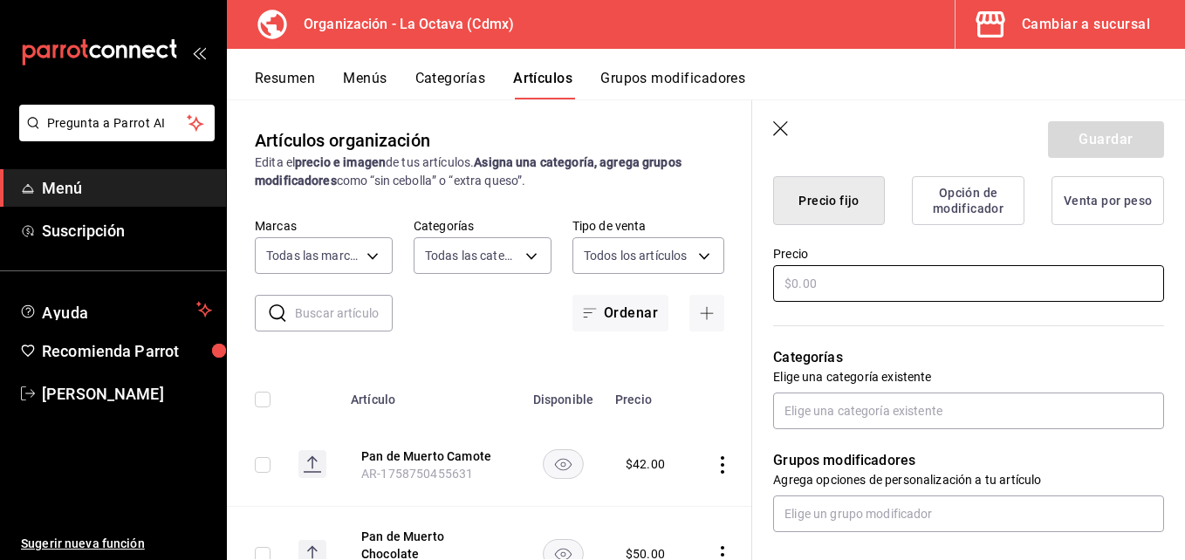
type input "Pan de Muerto Camote"
click at [922, 283] on input "text" at bounding box center [968, 283] width 391 height 37
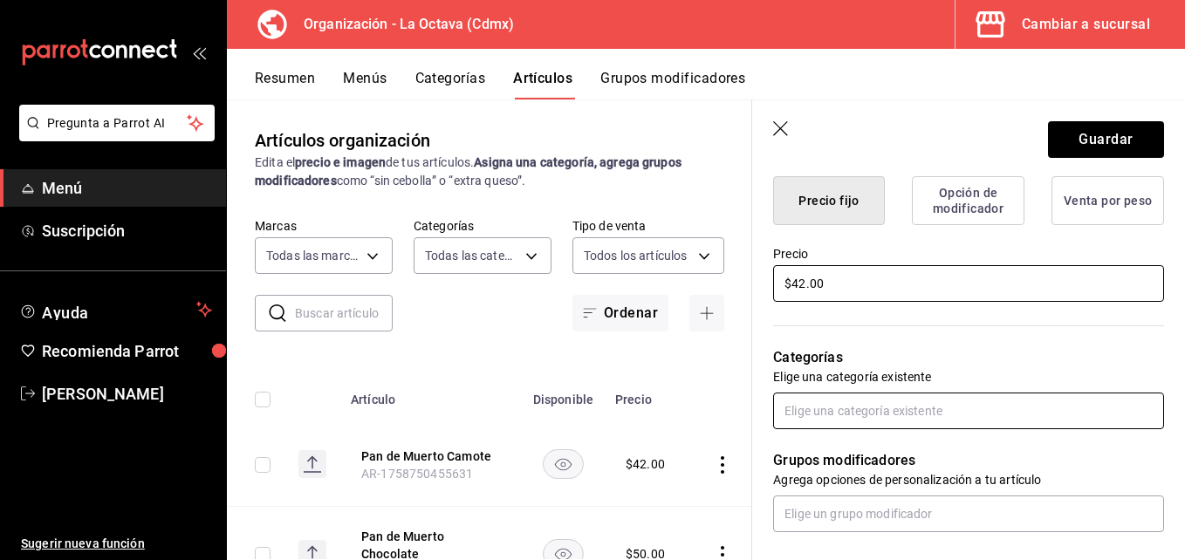
type input "$42.00"
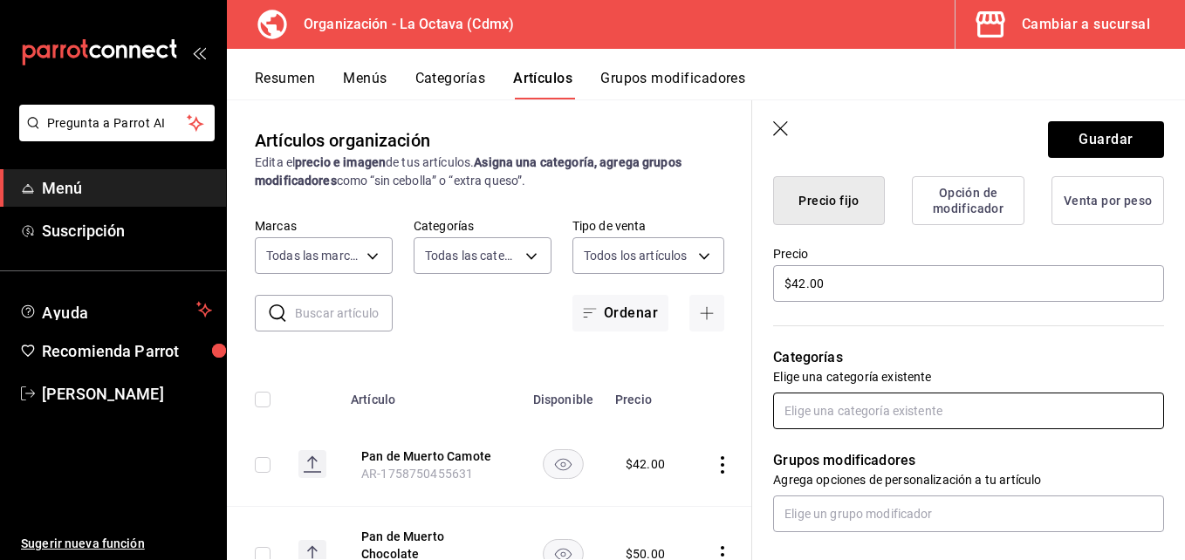
click at [934, 414] on input "text" at bounding box center [968, 411] width 391 height 37
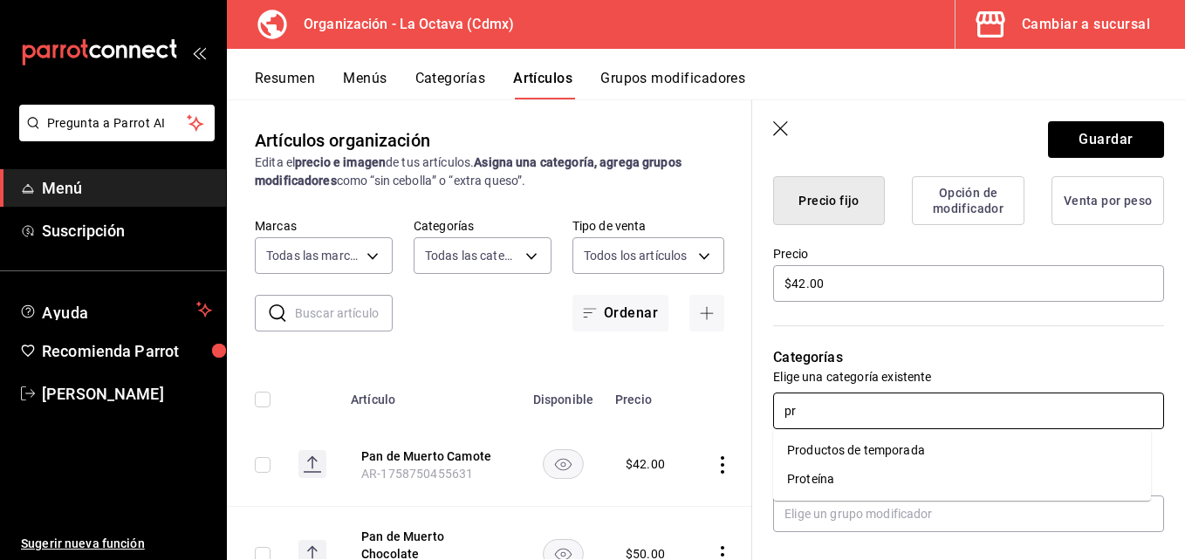
type input "pro"
click at [842, 449] on li "Productos de temporada" at bounding box center [962, 450] width 378 height 29
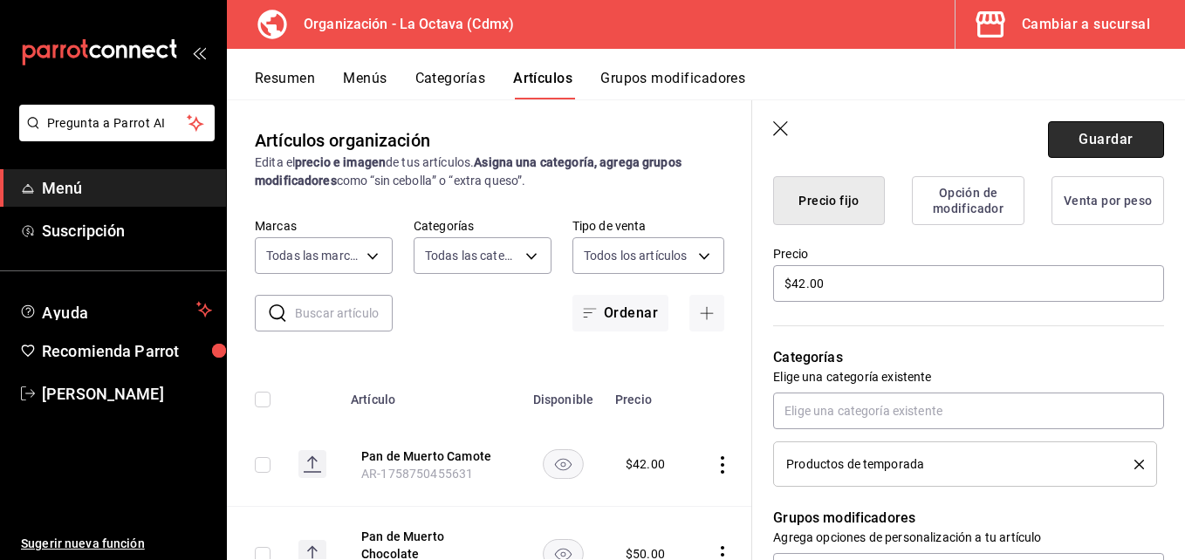
click at [1132, 139] on button "Guardar" at bounding box center [1106, 139] width 116 height 37
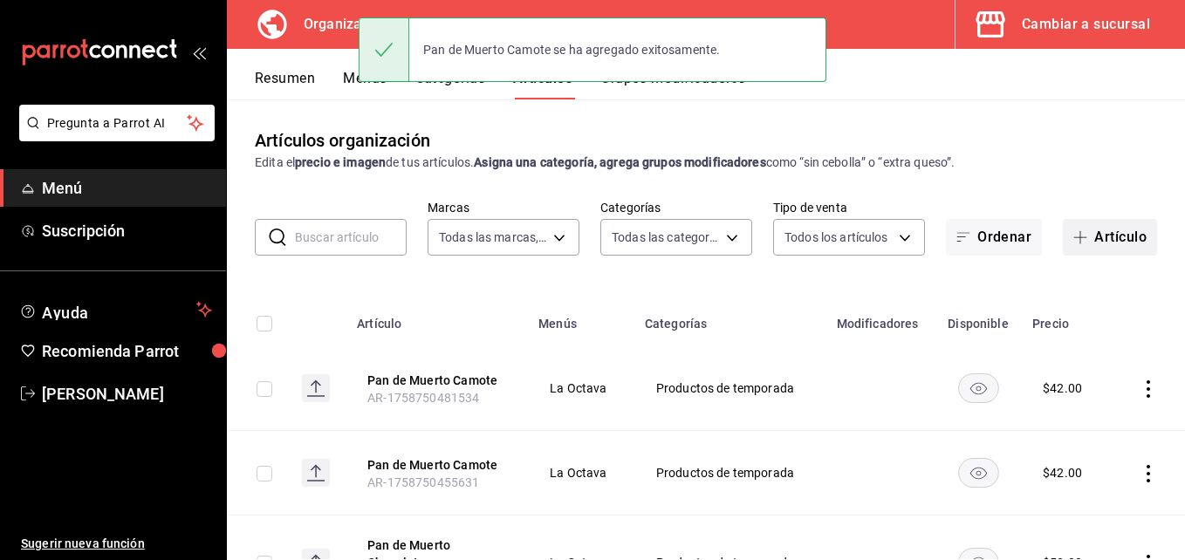
click at [1097, 223] on button "Artículo" at bounding box center [1110, 237] width 94 height 37
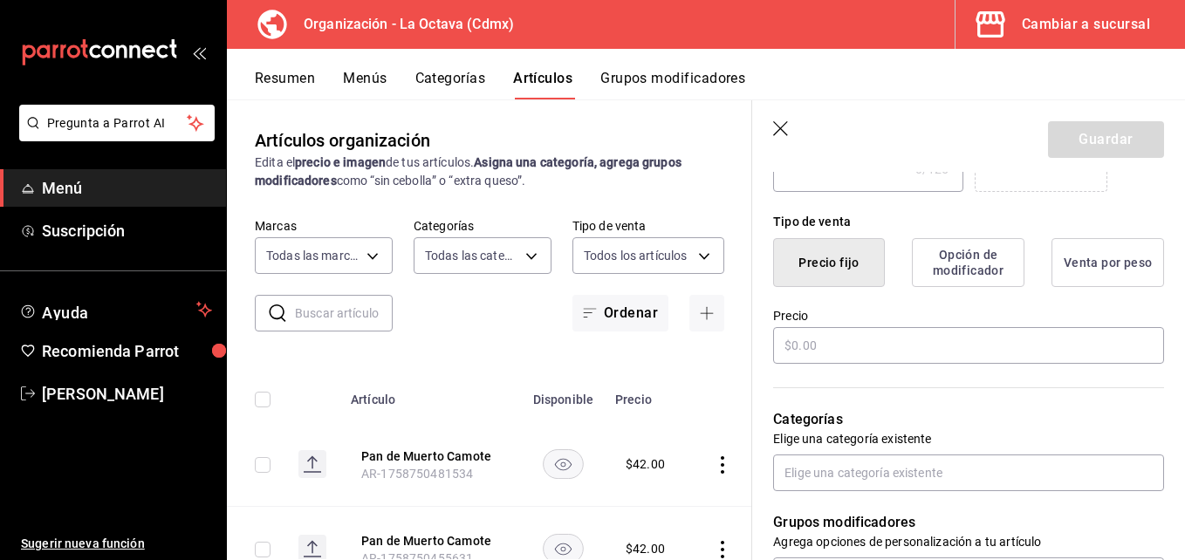
scroll to position [401, 0]
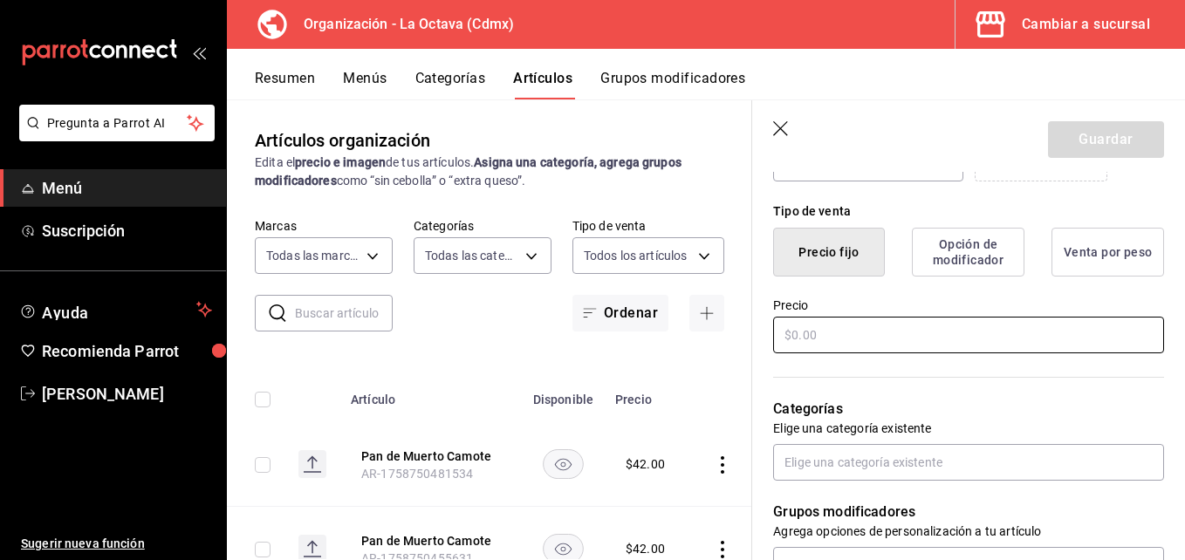
type input "Compota"
click at [853, 332] on input "text" at bounding box center [968, 335] width 391 height 37
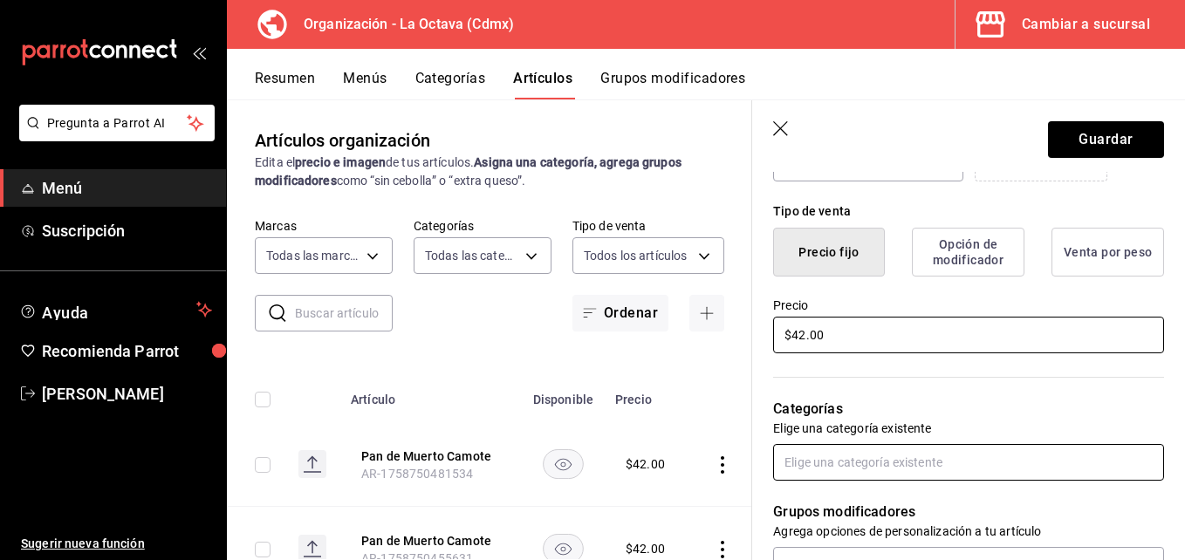
type input "$42.00"
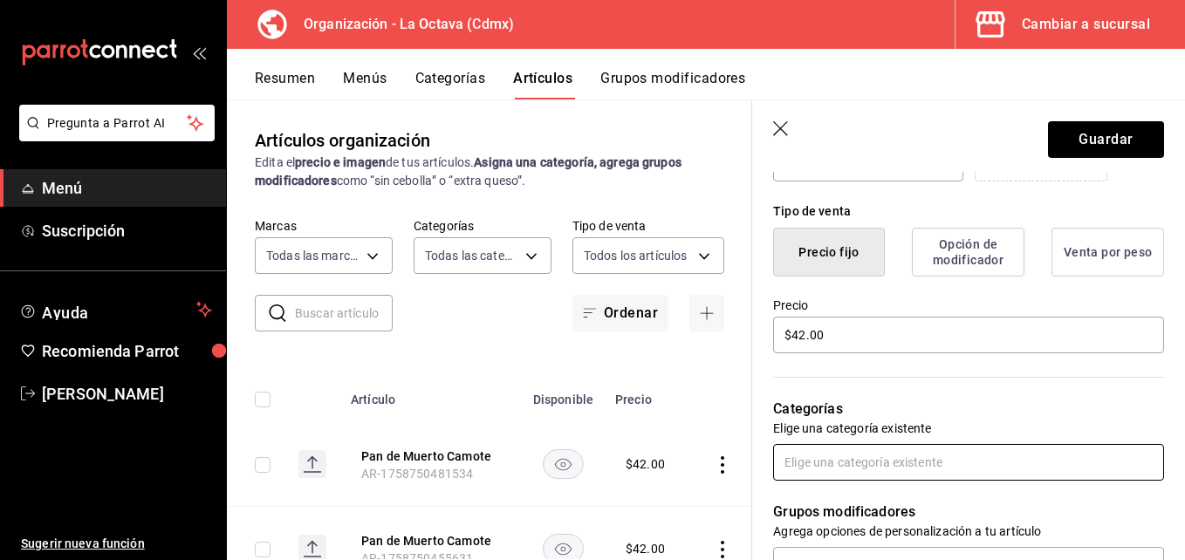
click at [889, 453] on input "text" at bounding box center [968, 462] width 391 height 37
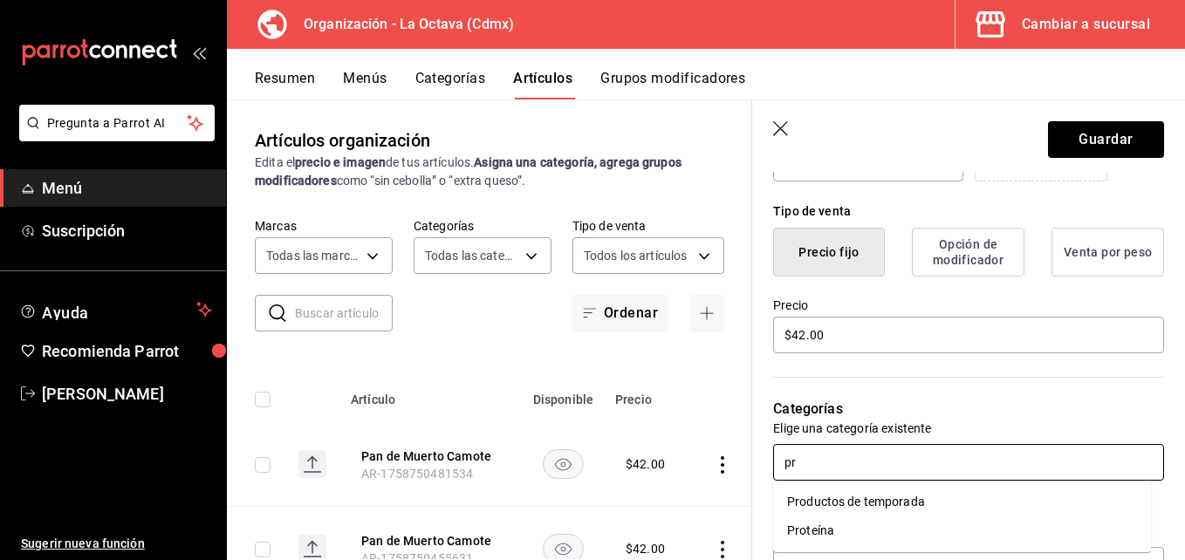
type input "pro"
click at [886, 492] on li "Productos de temporada" at bounding box center [962, 502] width 378 height 29
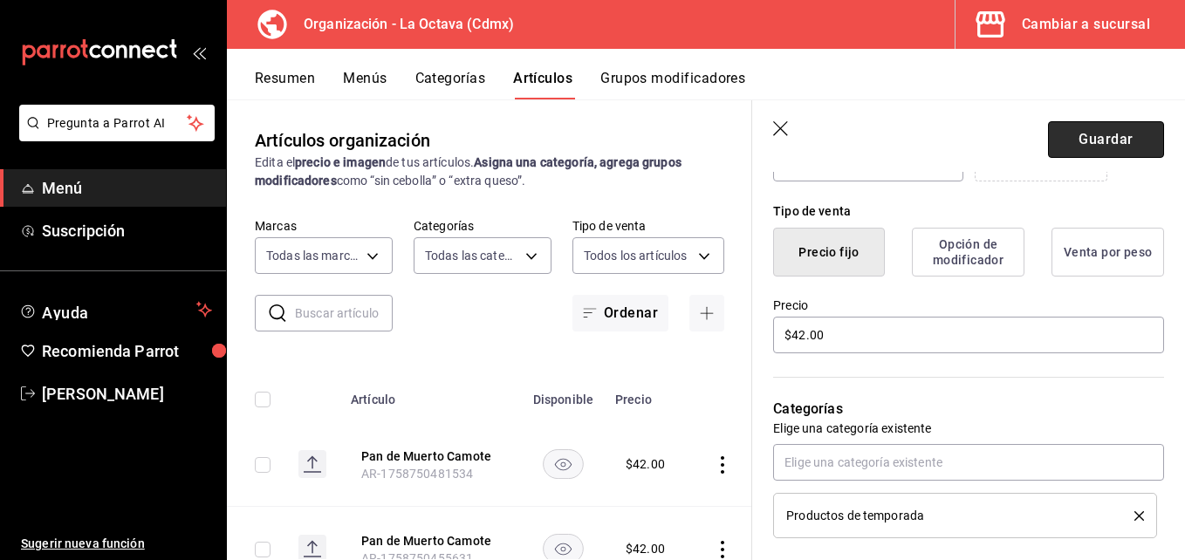
click at [1067, 132] on button "Guardar" at bounding box center [1106, 139] width 116 height 37
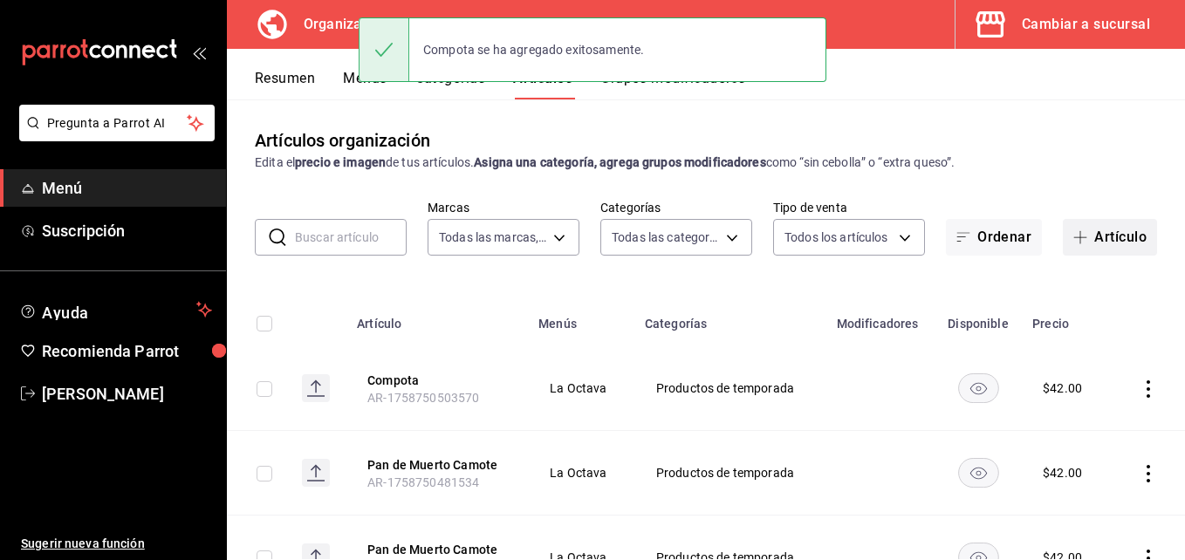
click at [1106, 238] on button "Artículo" at bounding box center [1110, 237] width 94 height 37
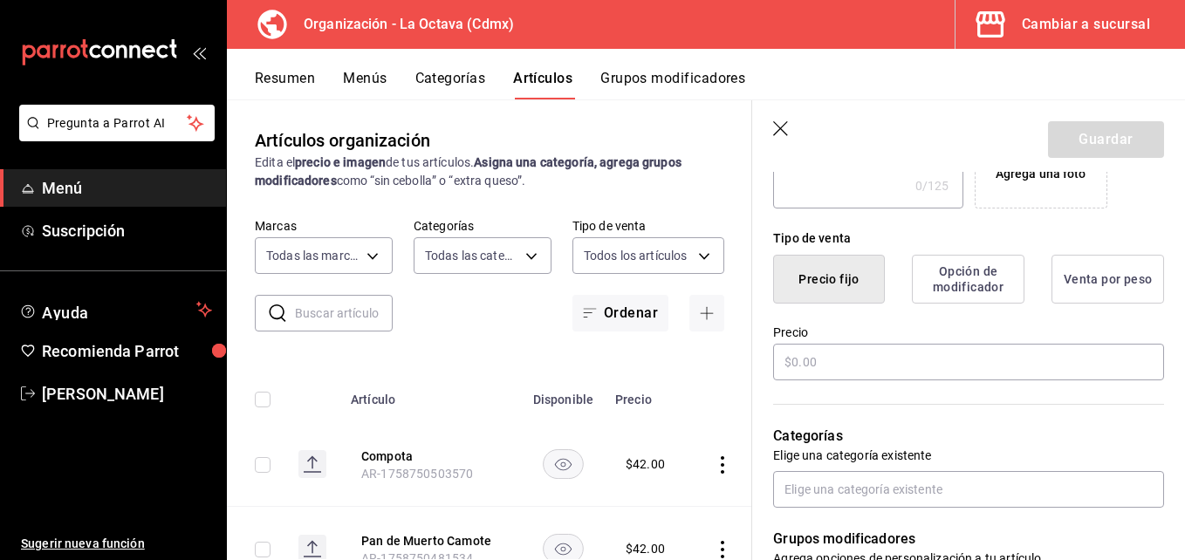
scroll to position [404, 0]
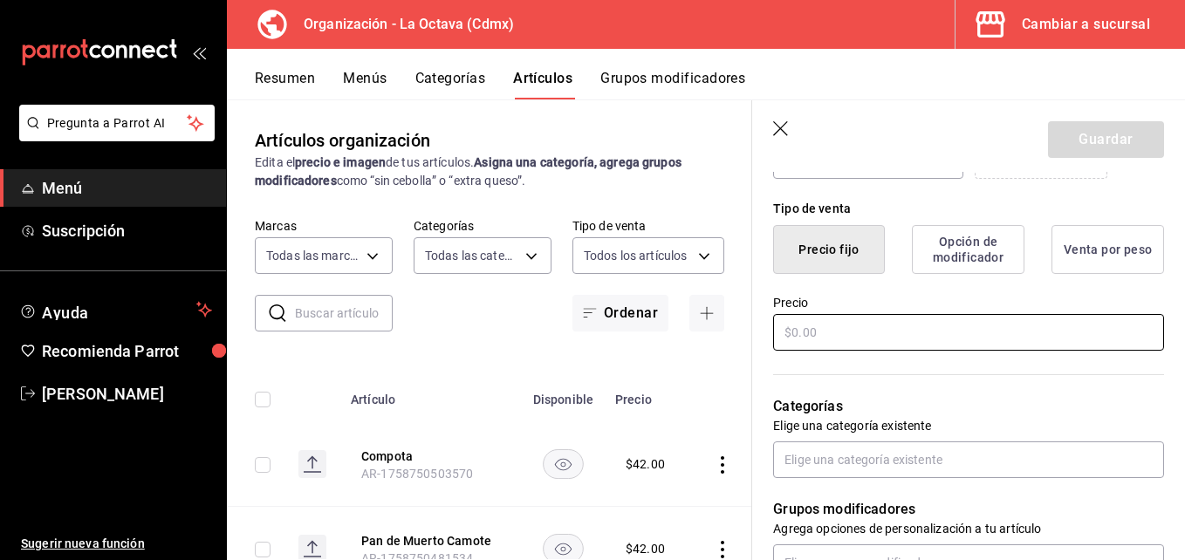
type input "Compota"
click at [980, 341] on input "text" at bounding box center [968, 332] width 391 height 37
type input "$15.00"
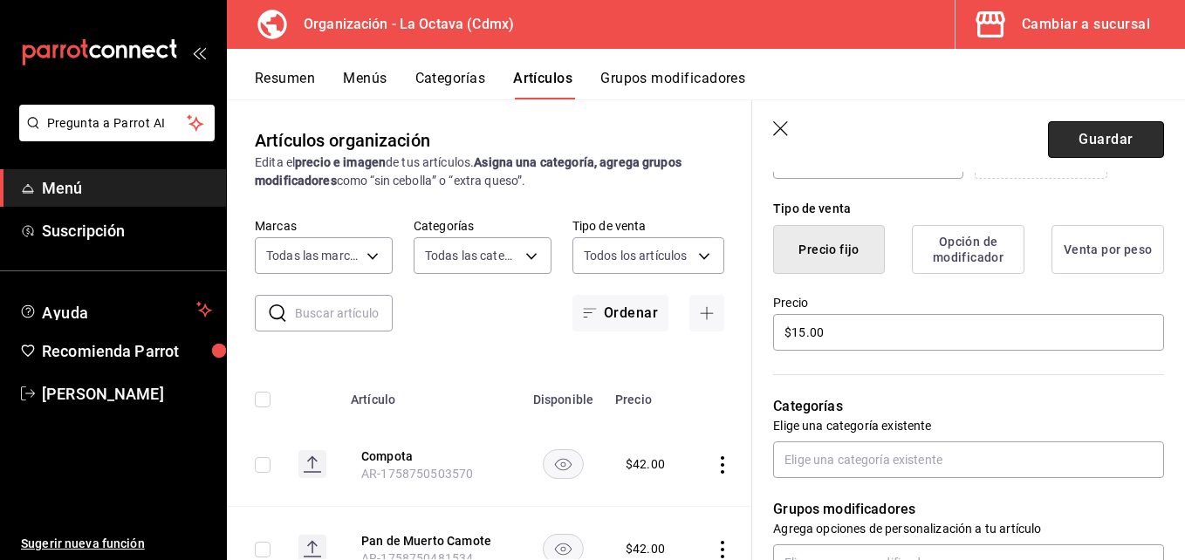
click at [1087, 139] on button "Guardar" at bounding box center [1106, 139] width 116 height 37
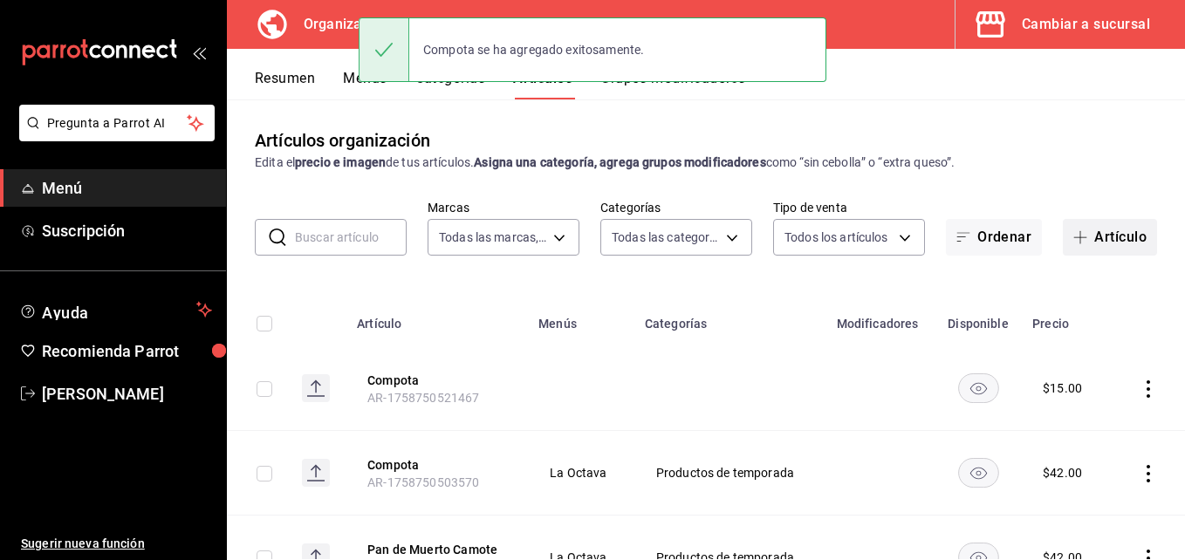
click at [1083, 236] on button "Artículo" at bounding box center [1110, 237] width 94 height 37
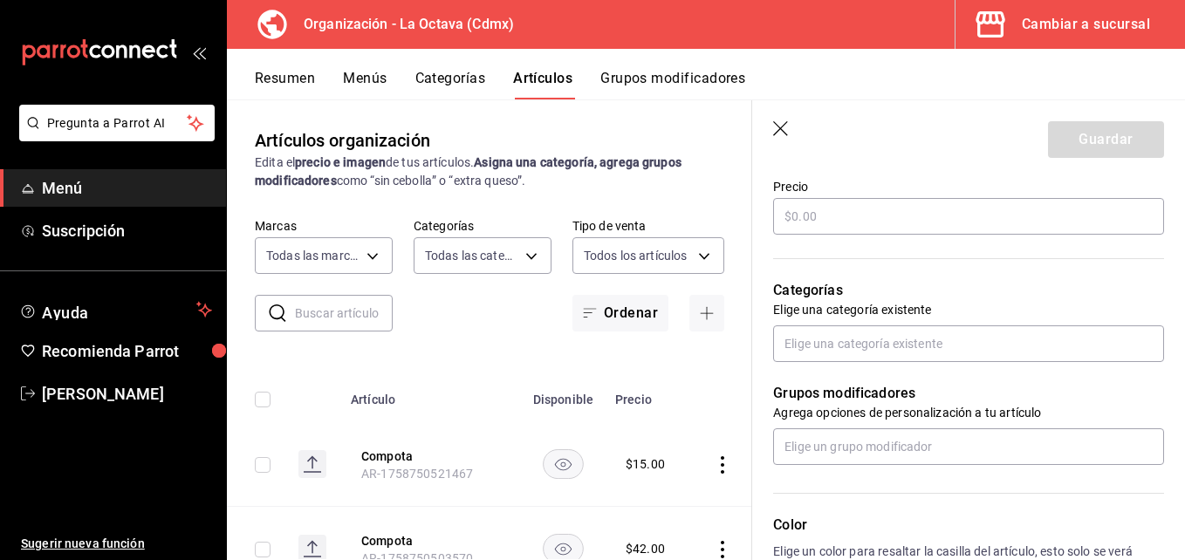
scroll to position [525, 0]
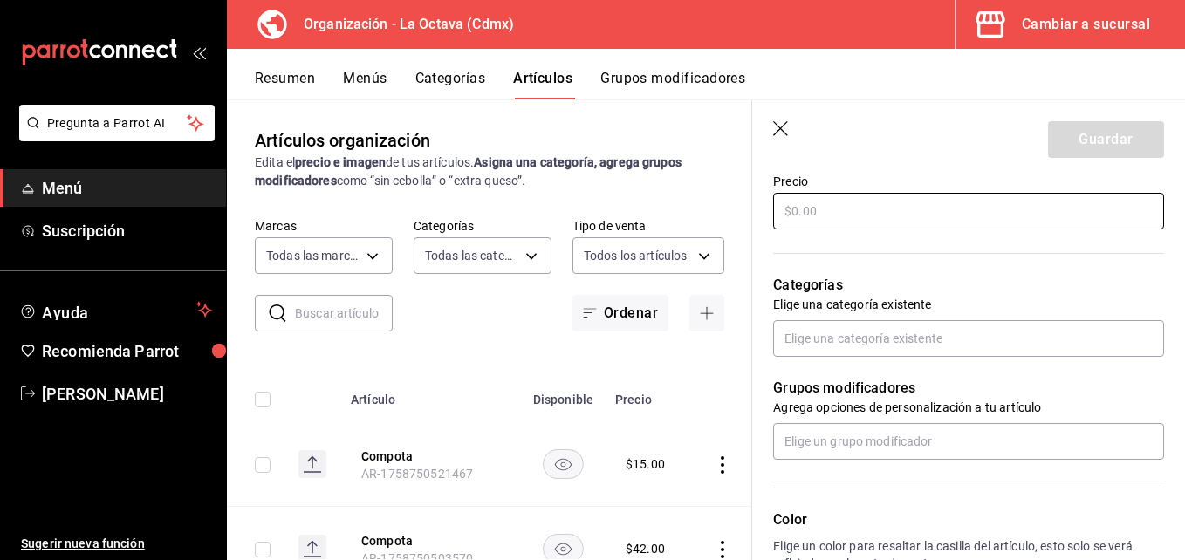
type input "Galleta selva negra"
click at [898, 200] on input "text" at bounding box center [968, 211] width 391 height 37
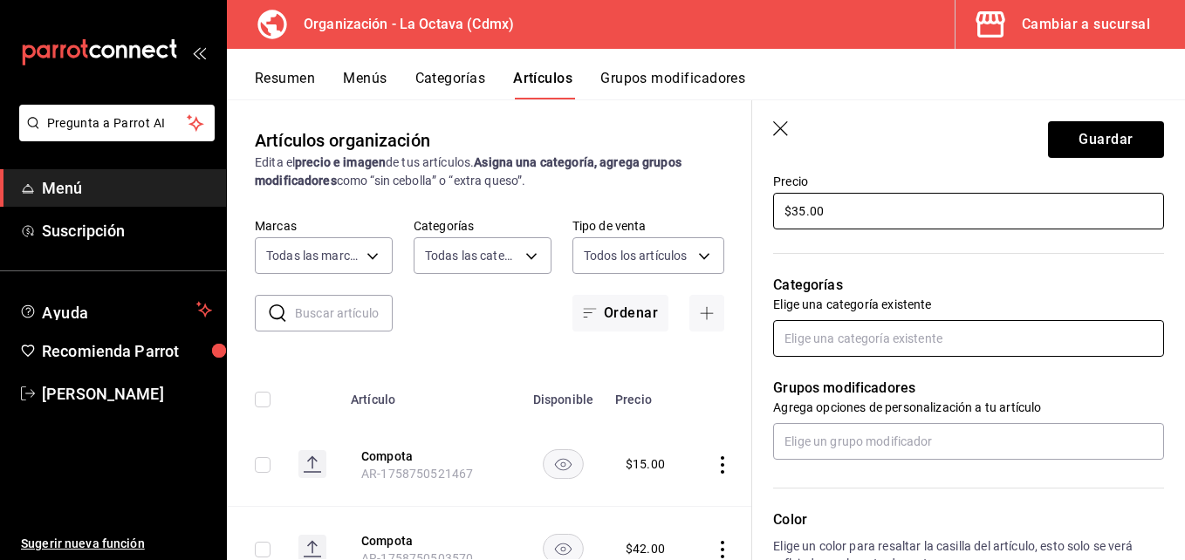
type input "$35.00"
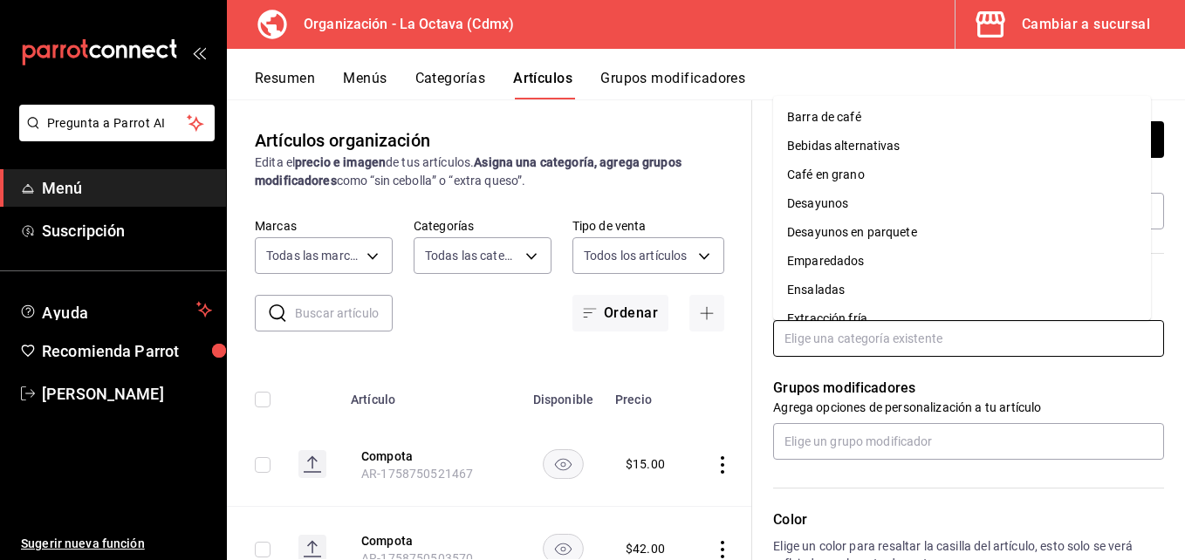
click at [823, 326] on input "text" at bounding box center [968, 338] width 391 height 37
type input "pr"
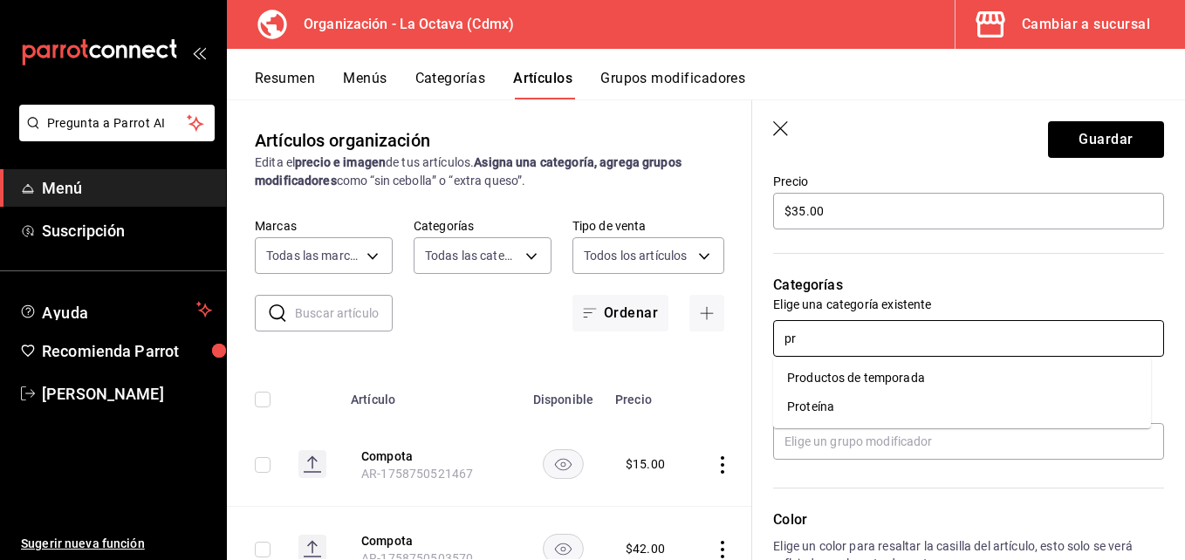
click at [843, 380] on li "Productos de temporada" at bounding box center [962, 378] width 378 height 29
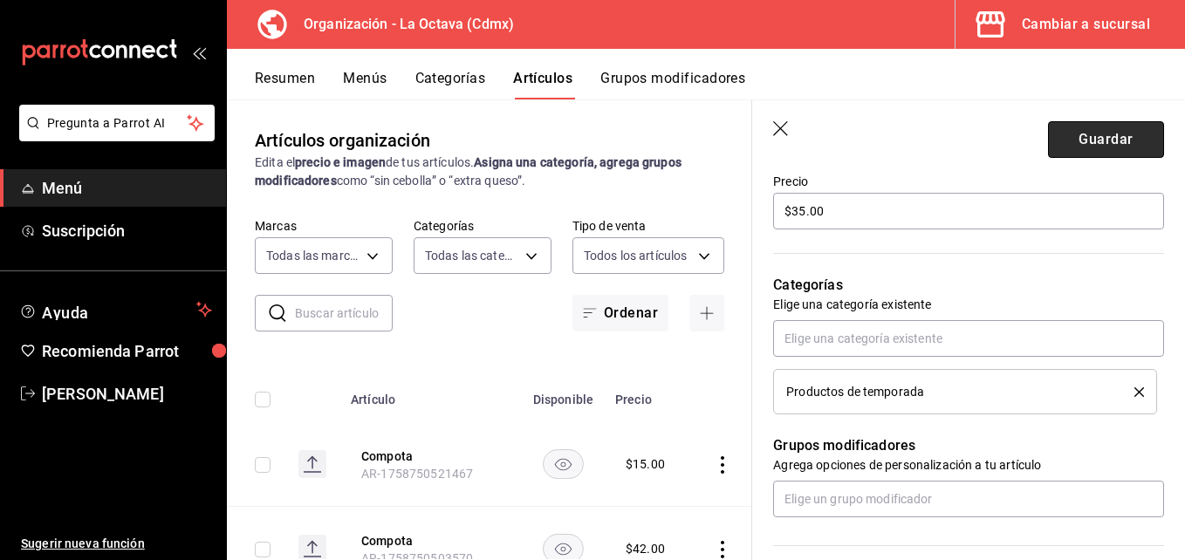
click at [1062, 139] on button "Guardar" at bounding box center [1106, 139] width 116 height 37
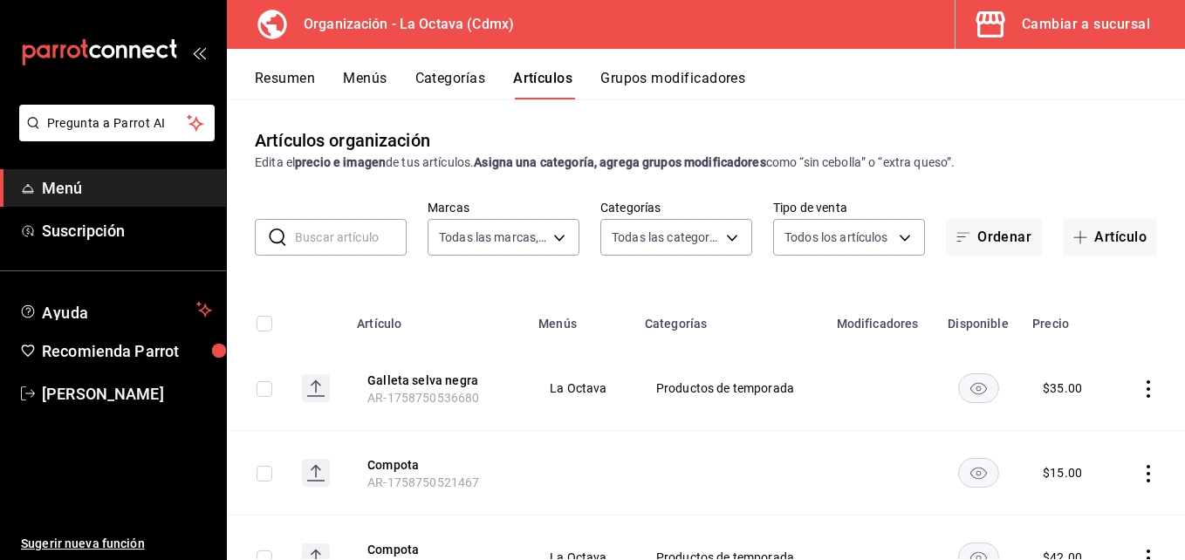
click at [377, 75] on button "Menús" at bounding box center [365, 85] width 44 height 30
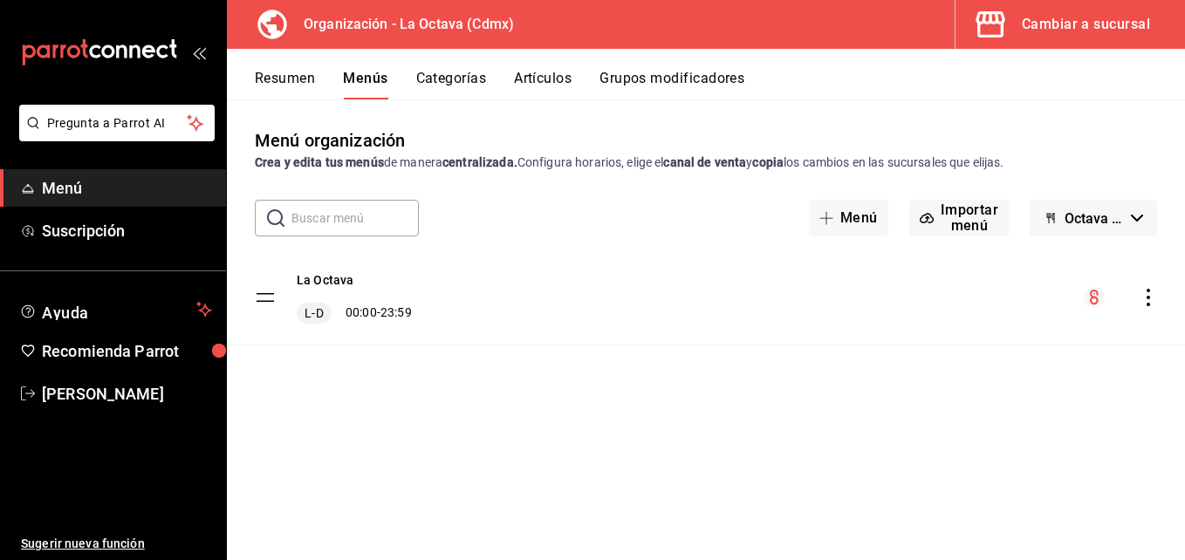
click at [1151, 299] on icon "actions" at bounding box center [1148, 297] width 17 height 17
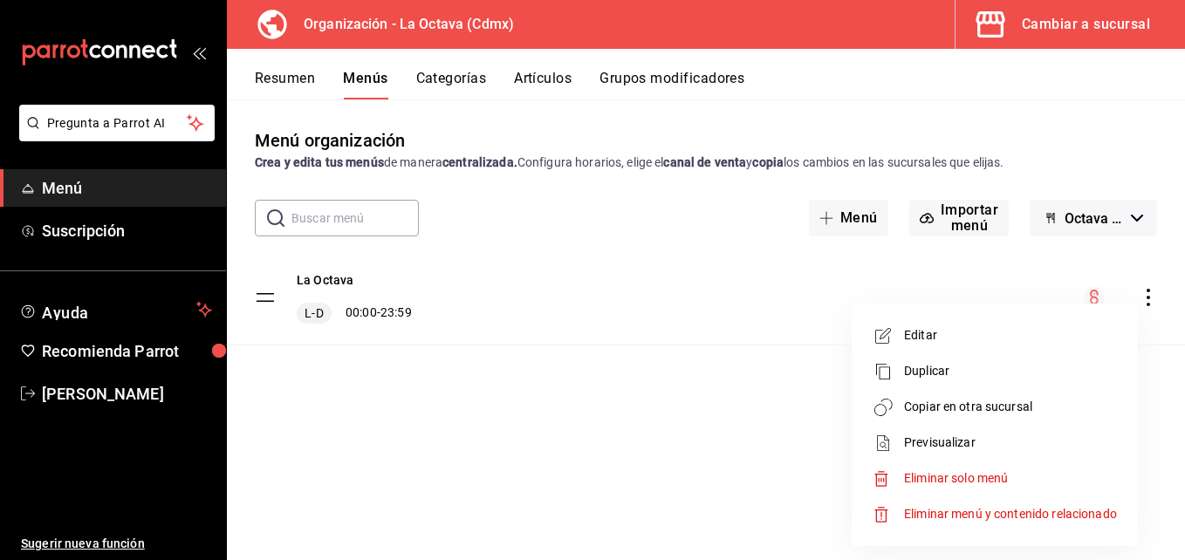
click at [1000, 396] on li "Copiar en otra sucursal" at bounding box center [995, 407] width 272 height 36
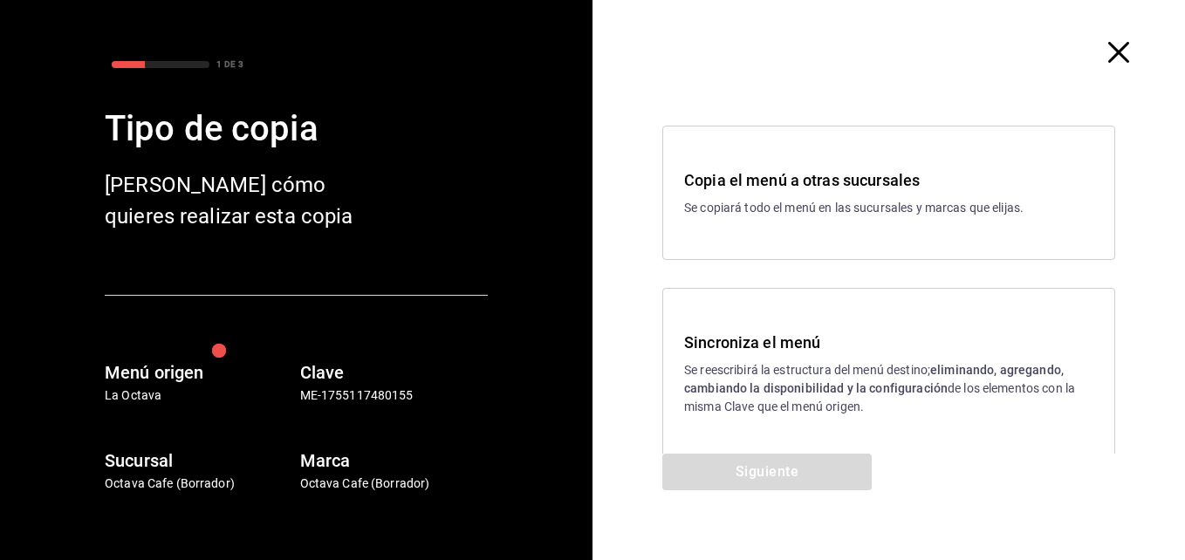
click at [802, 418] on div "Sincroniza el menú Se reescribirá la estructura del menú destino; eliminando, a…" at bounding box center [888, 373] width 453 height 171
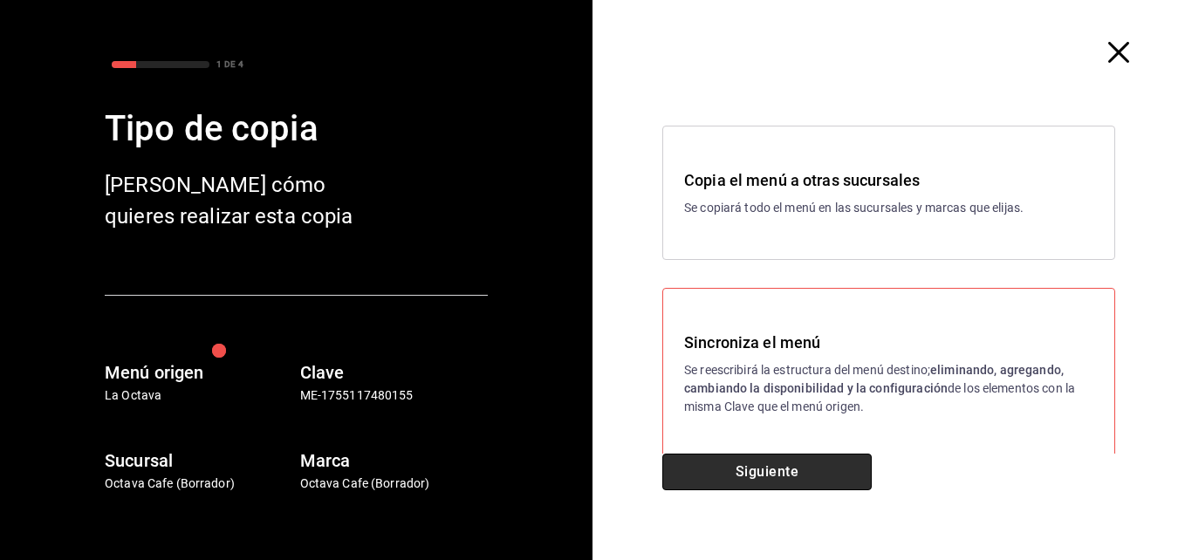
click at [794, 462] on button "Siguiente" at bounding box center [766, 472] width 209 height 37
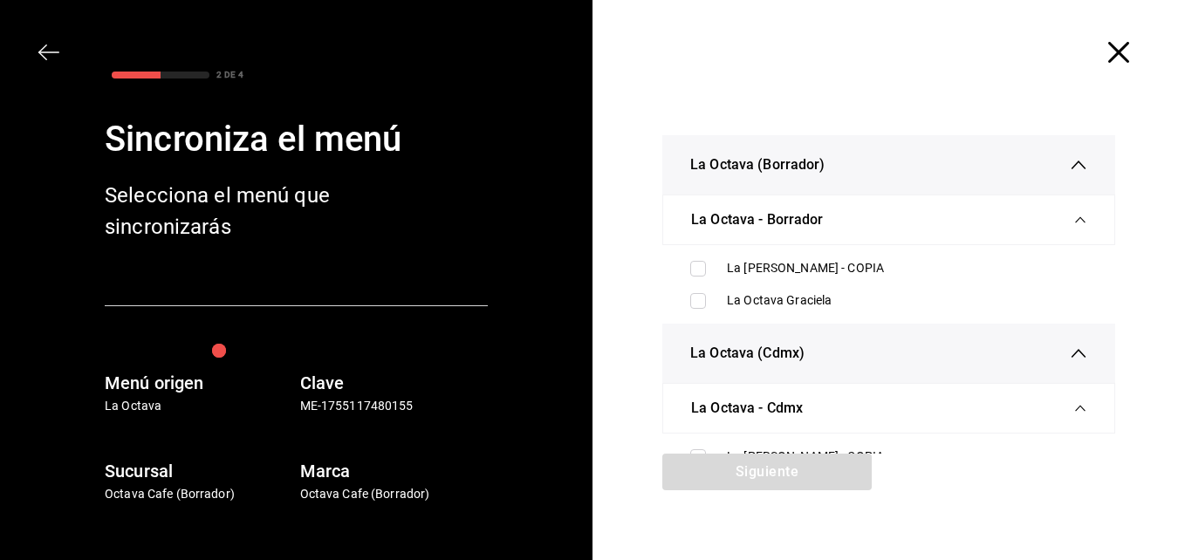
scroll to position [79, 0]
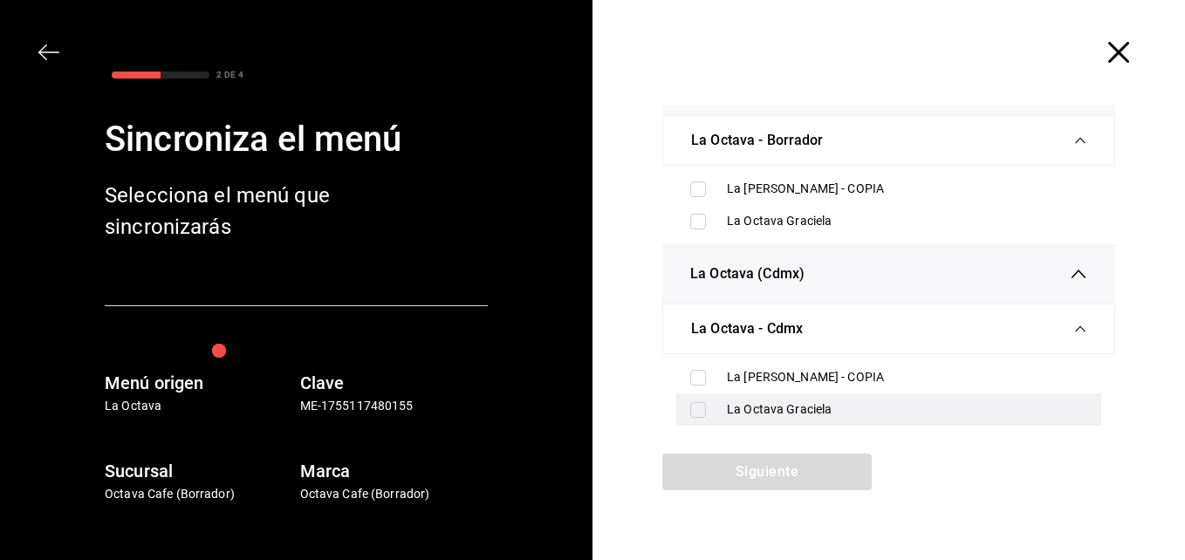
click at [696, 412] on input "checkbox" at bounding box center [698, 410] width 16 height 16
checkbox input "true"
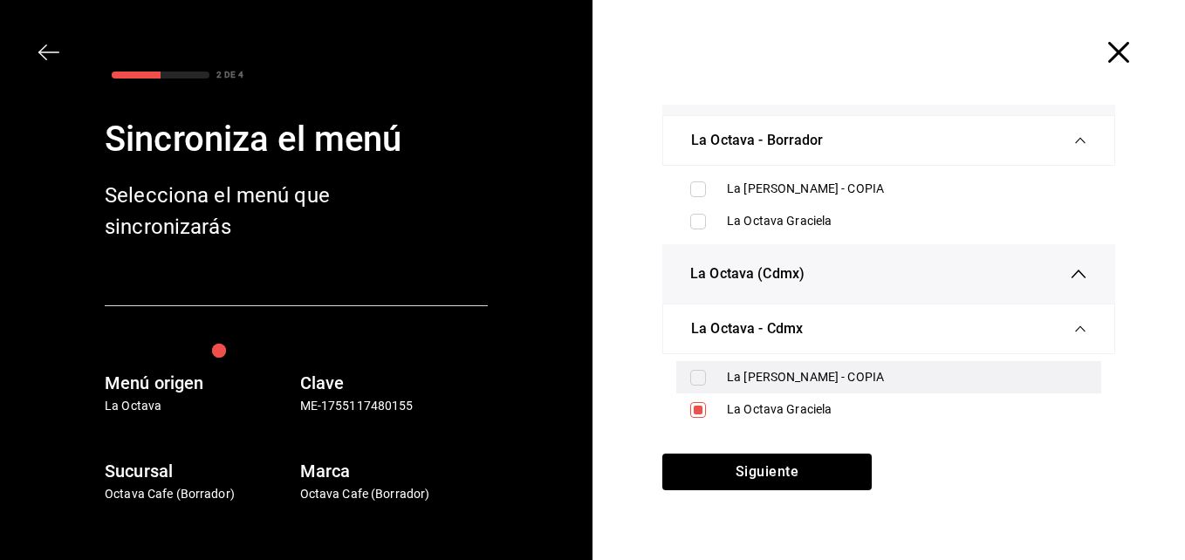
click at [903, 383] on div "La Octava Graciela - COPIA" at bounding box center [907, 377] width 360 height 18
checkbox input "true"
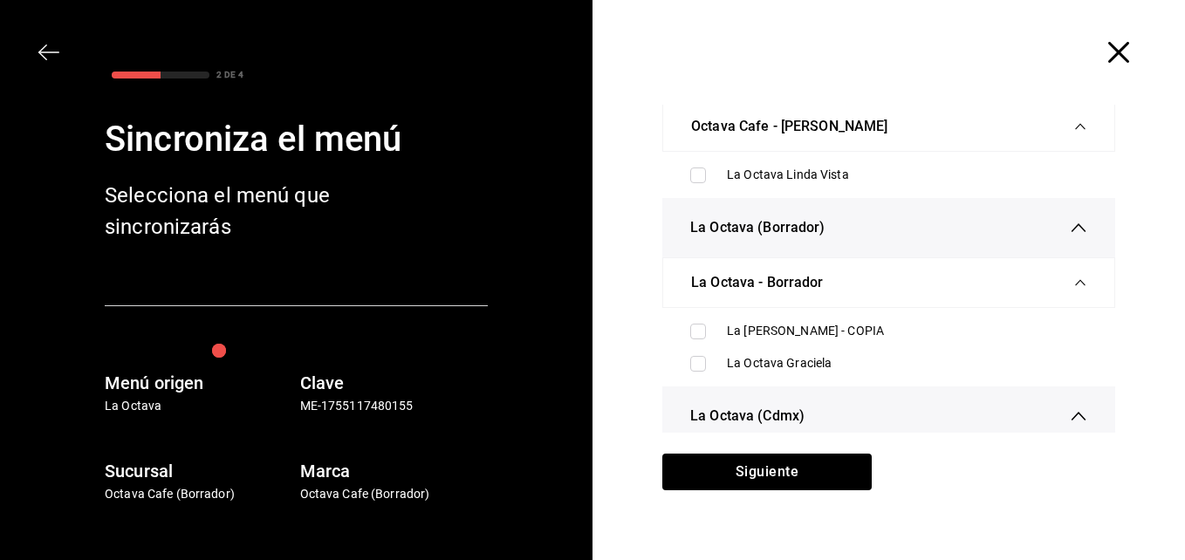
scroll to position [0, 0]
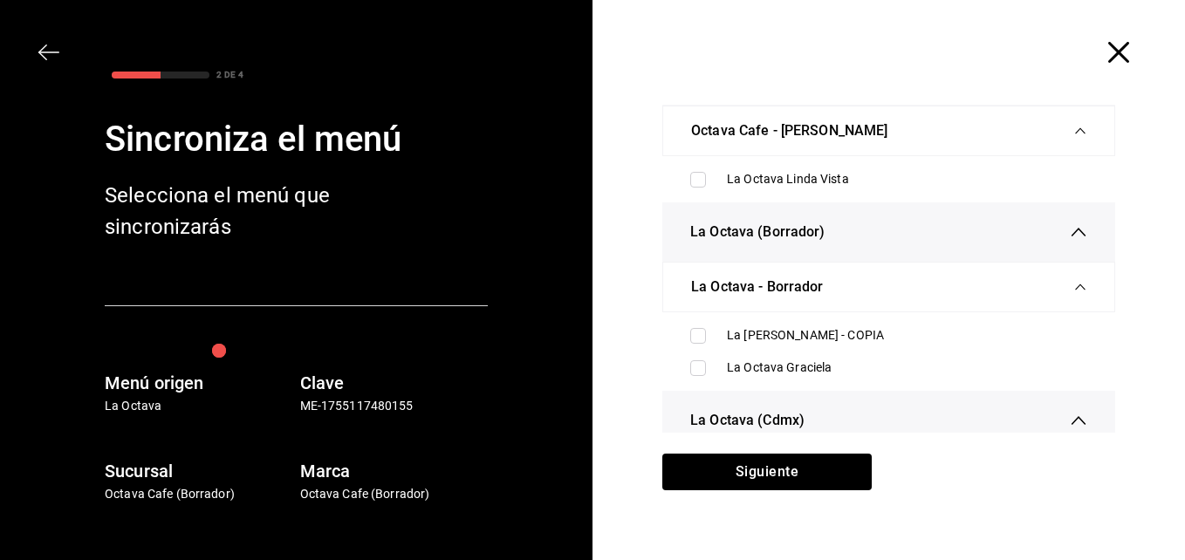
click at [909, 158] on ul "La Octava Linda Vista" at bounding box center [888, 179] width 453 height 46
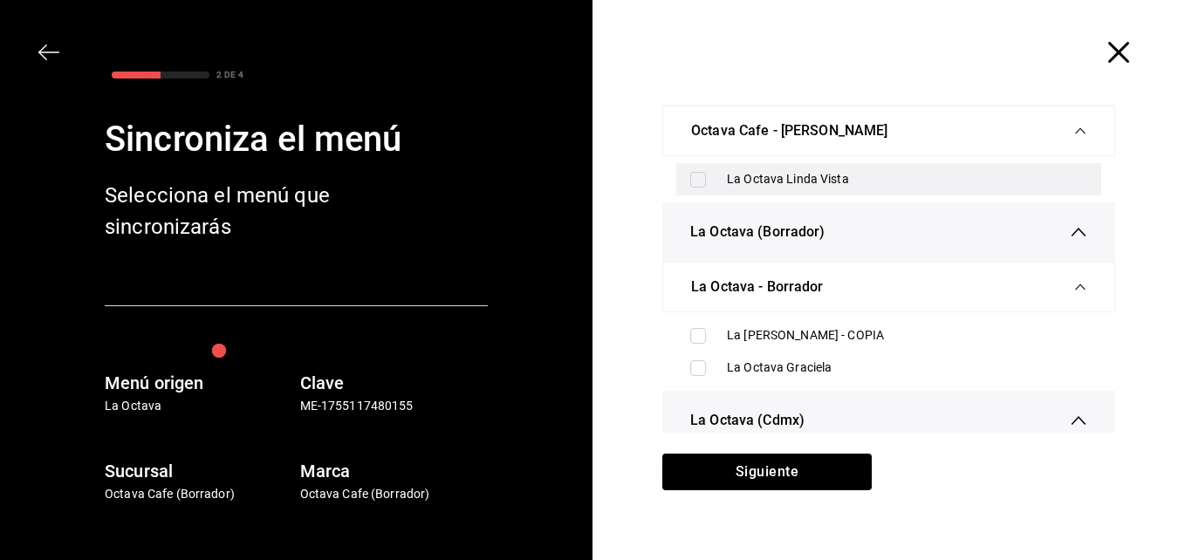
click at [913, 168] on div "La Octava Linda Vista" at bounding box center [888, 179] width 425 height 32
checkbox input "true"
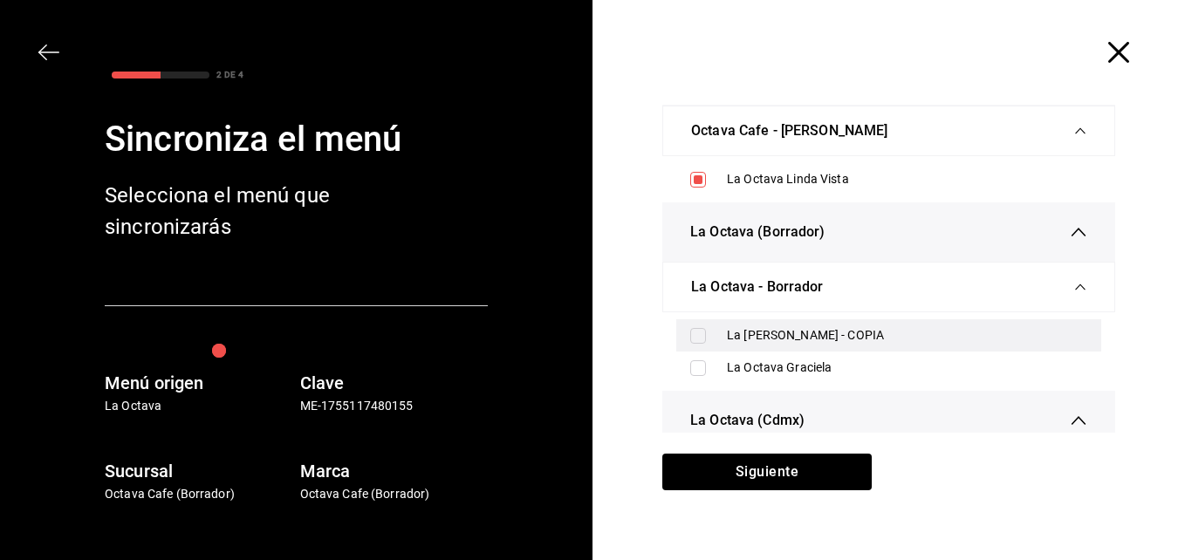
click at [751, 329] on div "La Octava Graciela - COPIA" at bounding box center [907, 335] width 360 height 18
checkbox input "true"
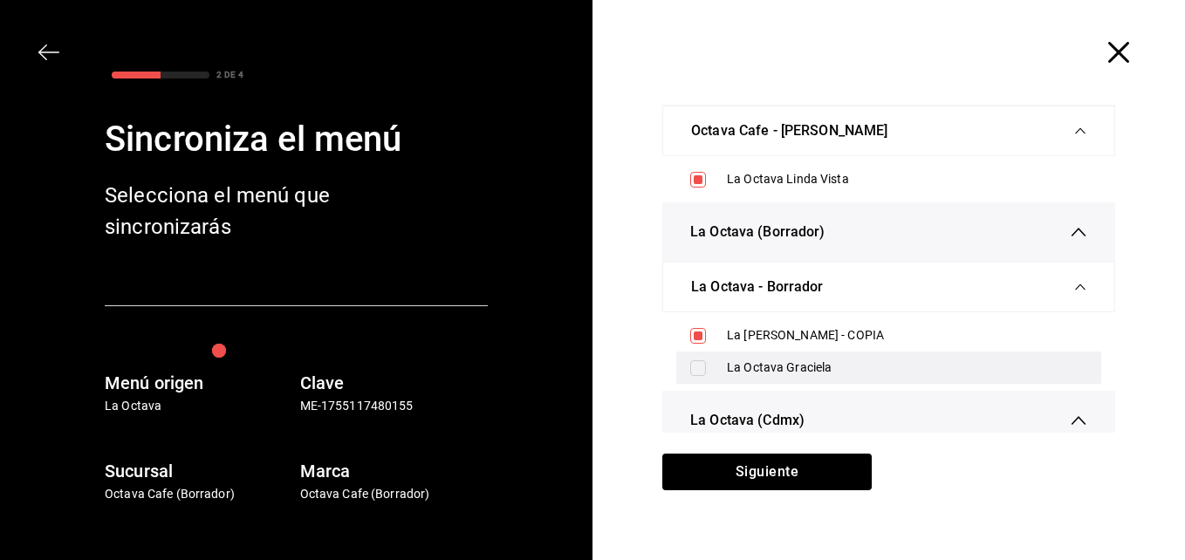
click at [758, 362] on div "La Octava Graciela" at bounding box center [907, 368] width 360 height 18
checkbox input "true"
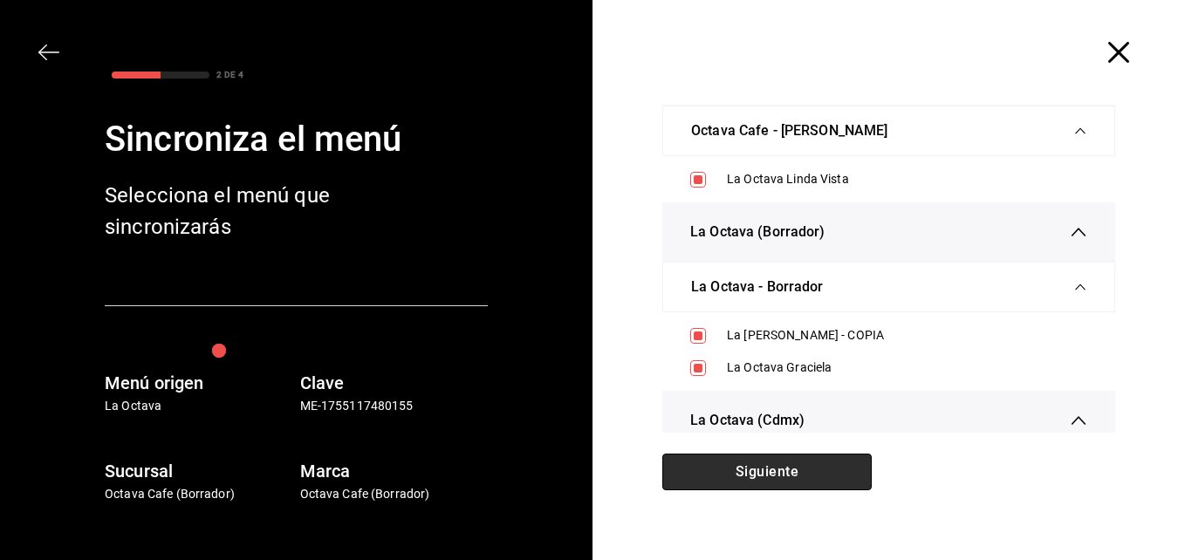
click at [780, 477] on button "Siguiente" at bounding box center [766, 472] width 209 height 37
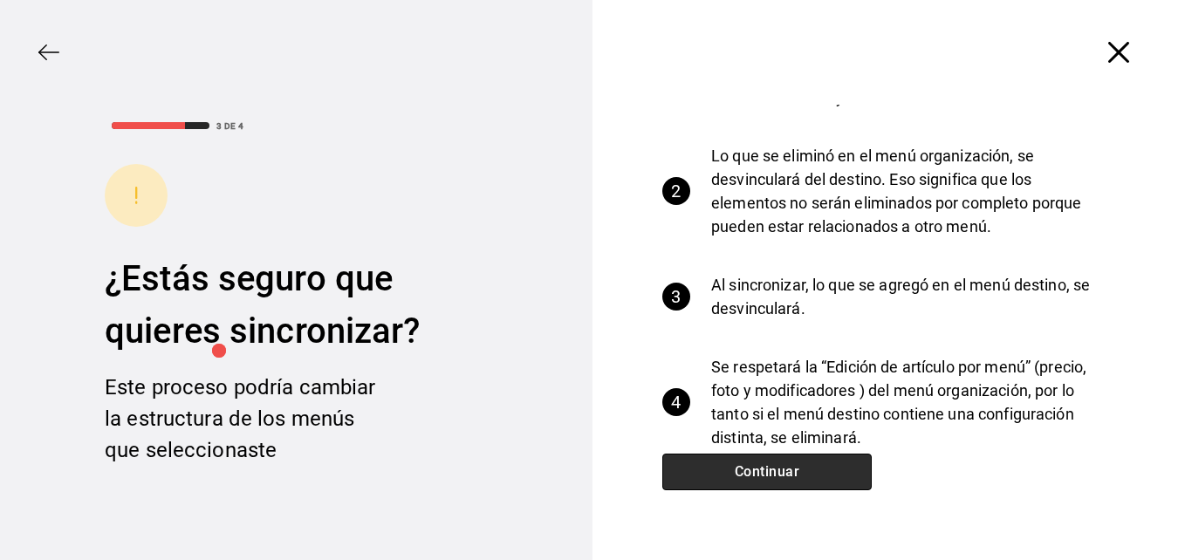
click at [780, 477] on button "Continuar" at bounding box center [766, 472] width 209 height 37
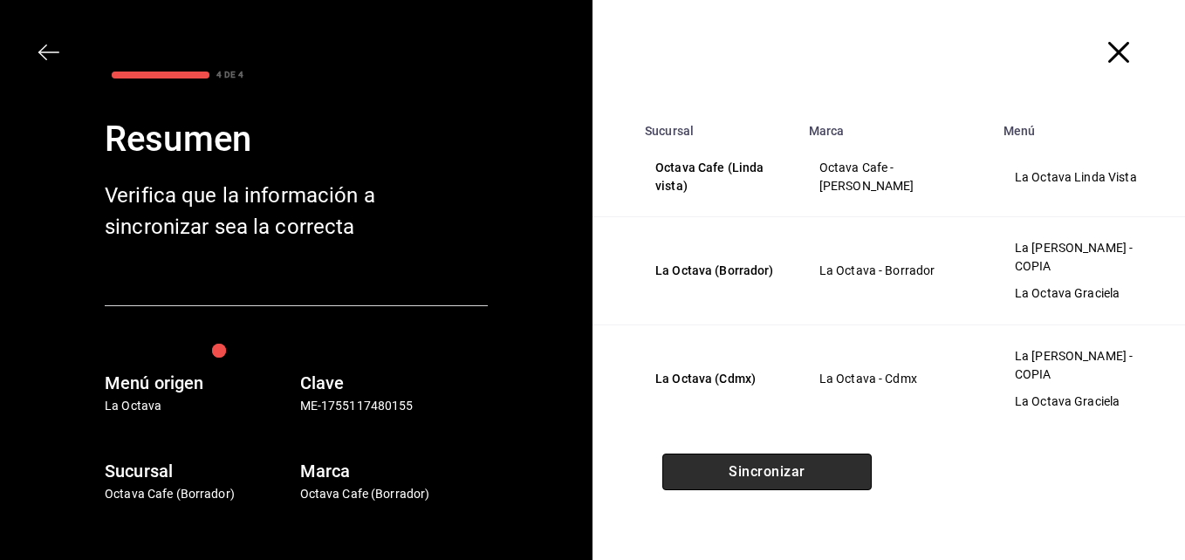
scroll to position [13, 0]
click at [780, 477] on button "Sincronizar" at bounding box center [766, 472] width 209 height 37
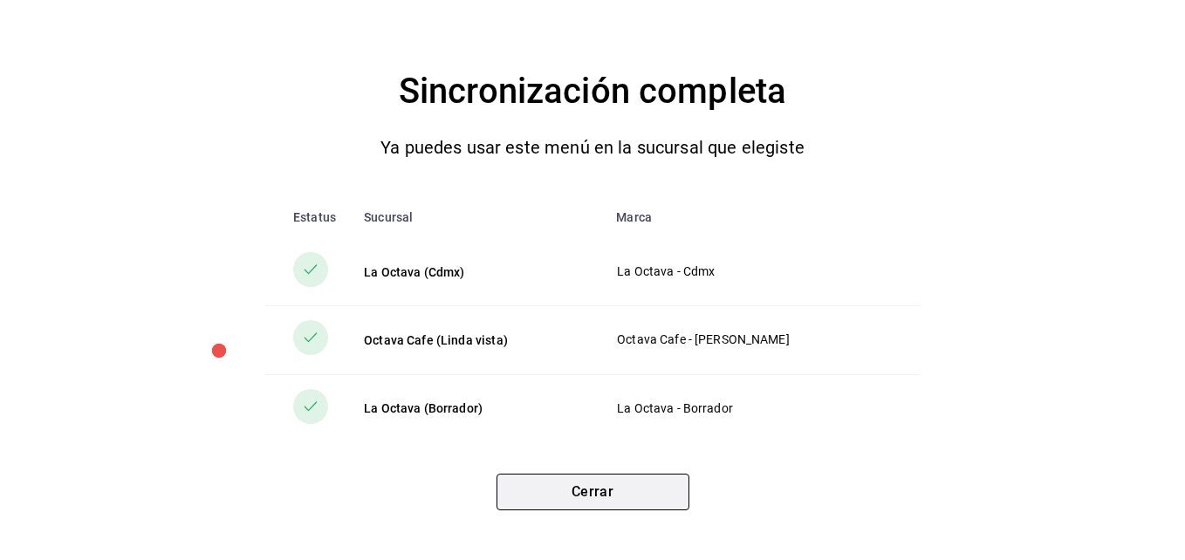
click at [654, 498] on button "Cerrar" at bounding box center [593, 492] width 193 height 37
